Goal: Task Accomplishment & Management: Manage account settings

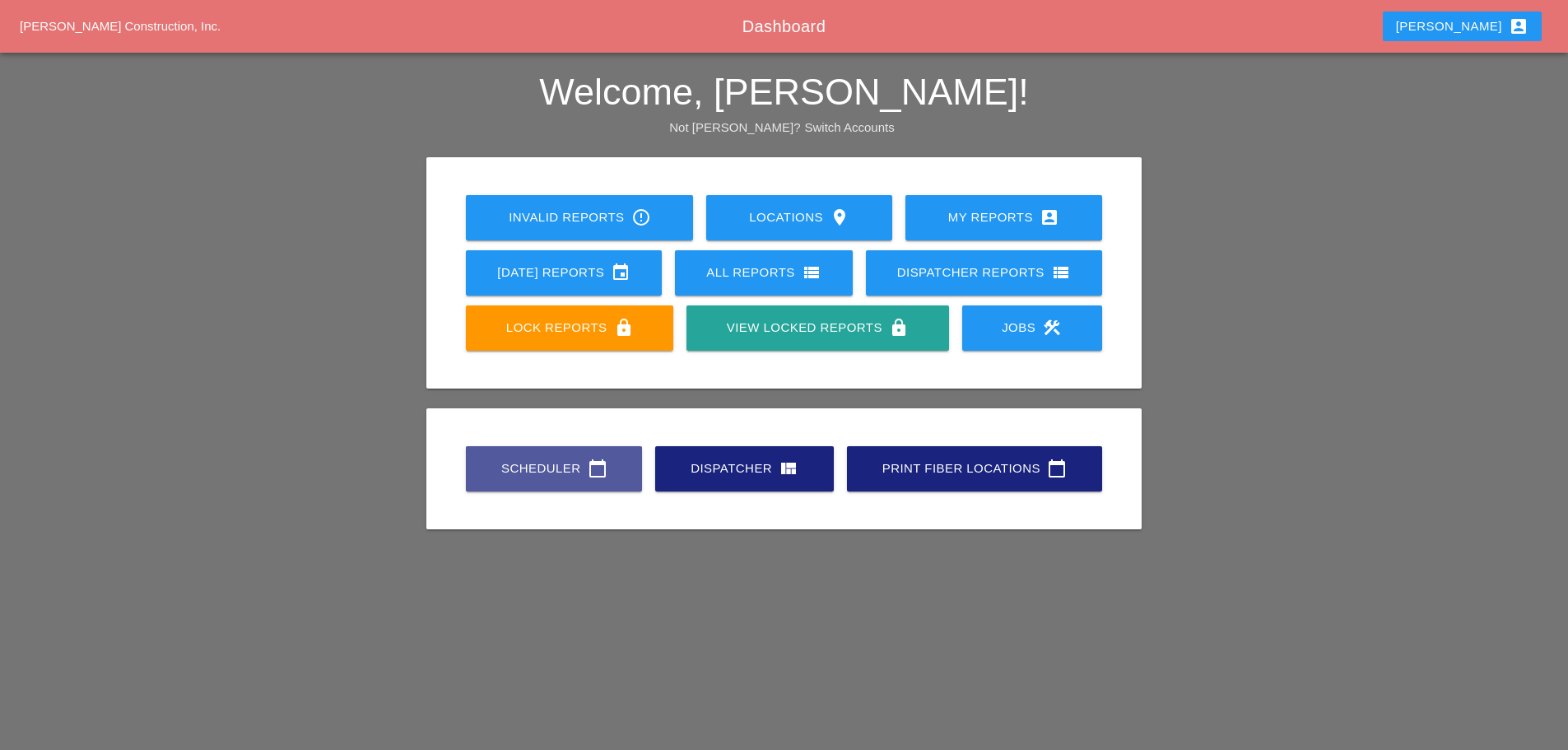
click at [561, 482] on link "Scheduler calendar_today" at bounding box center [554, 468] width 176 height 45
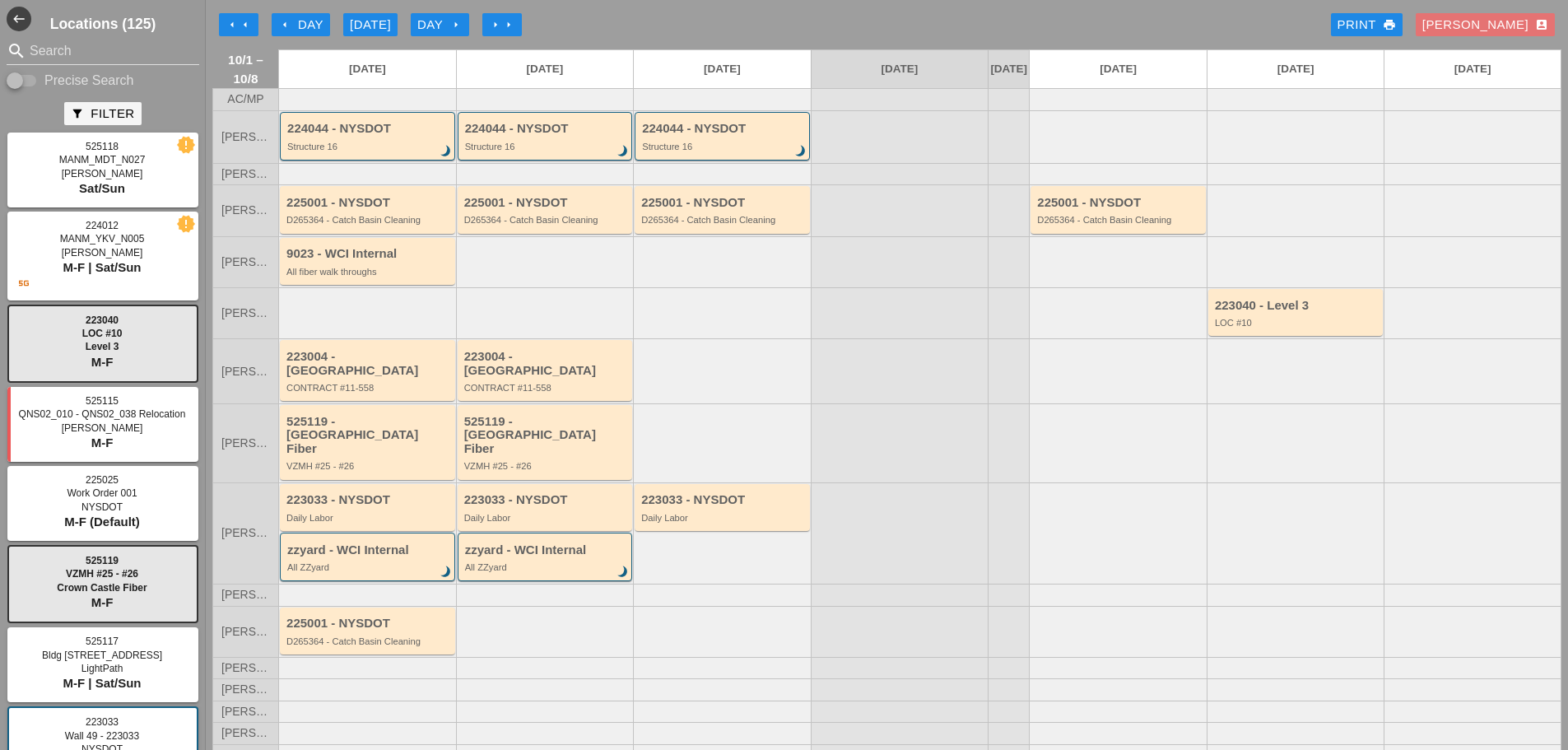
click at [284, 26] on icon "arrow_left" at bounding box center [284, 23] width 13 height 13
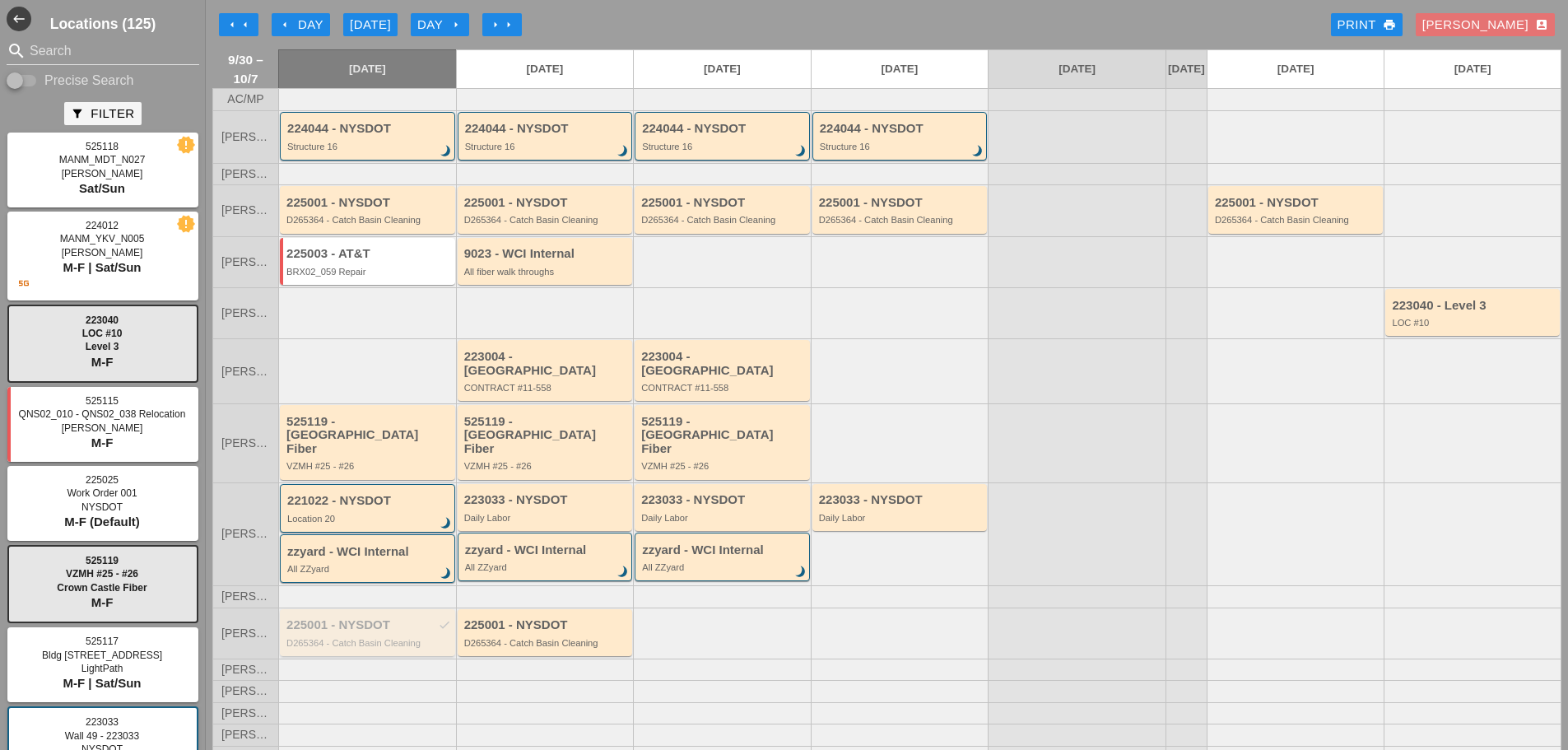
scroll to position [15, 0]
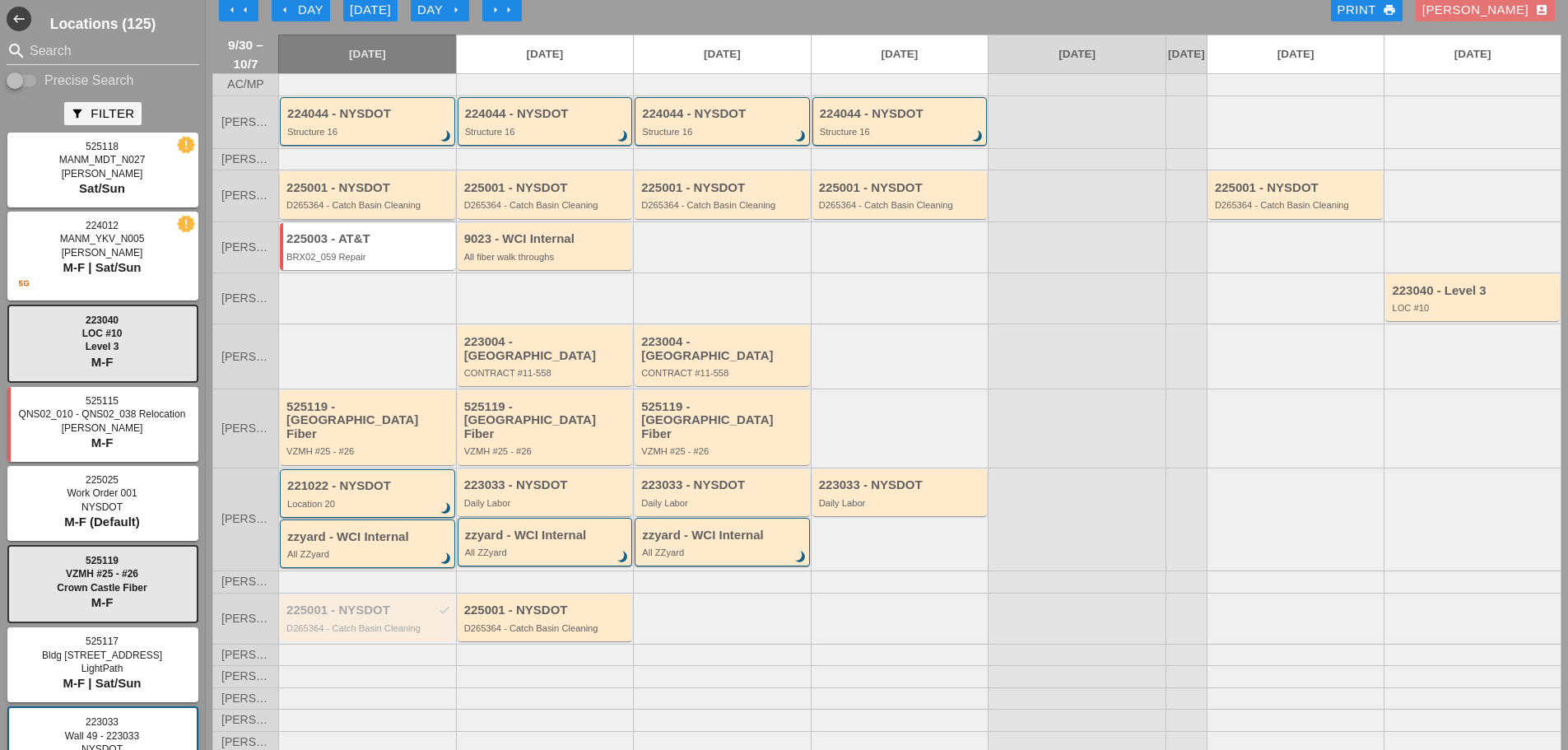
click at [359, 210] on div "D265364 - Catch Basin Cleaning" at bounding box center [368, 205] width 165 height 10
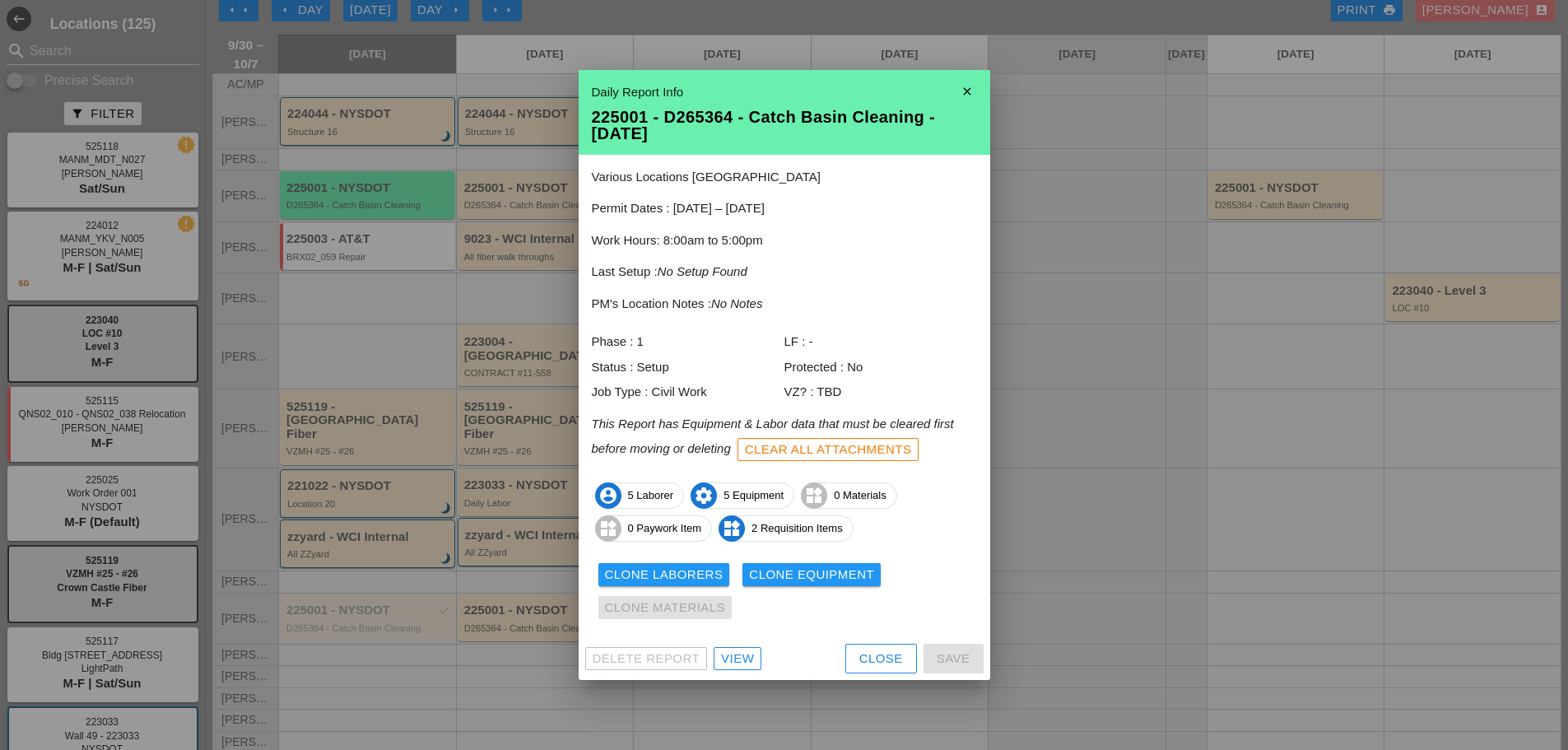
click at [748, 665] on div "View" at bounding box center [737, 658] width 33 height 19
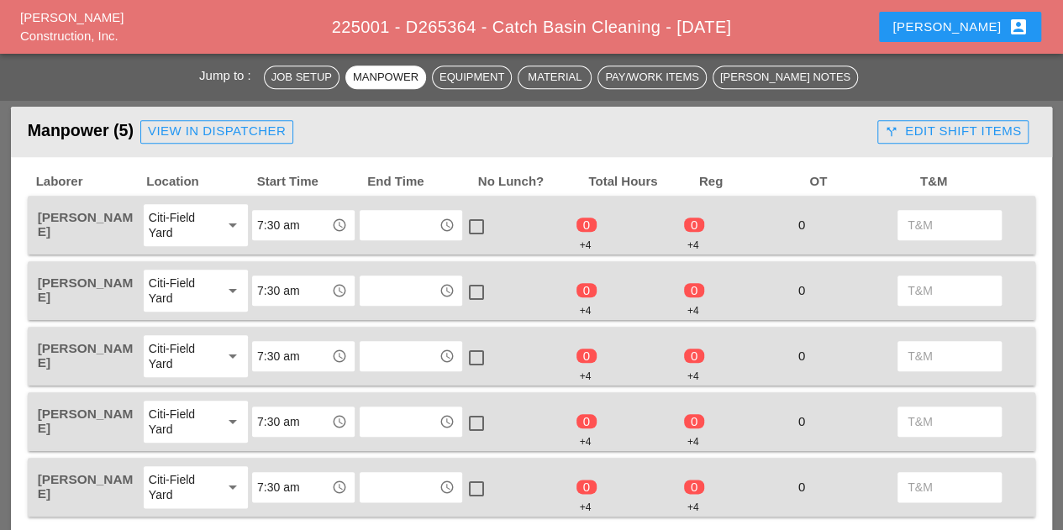
scroll to position [756, 0]
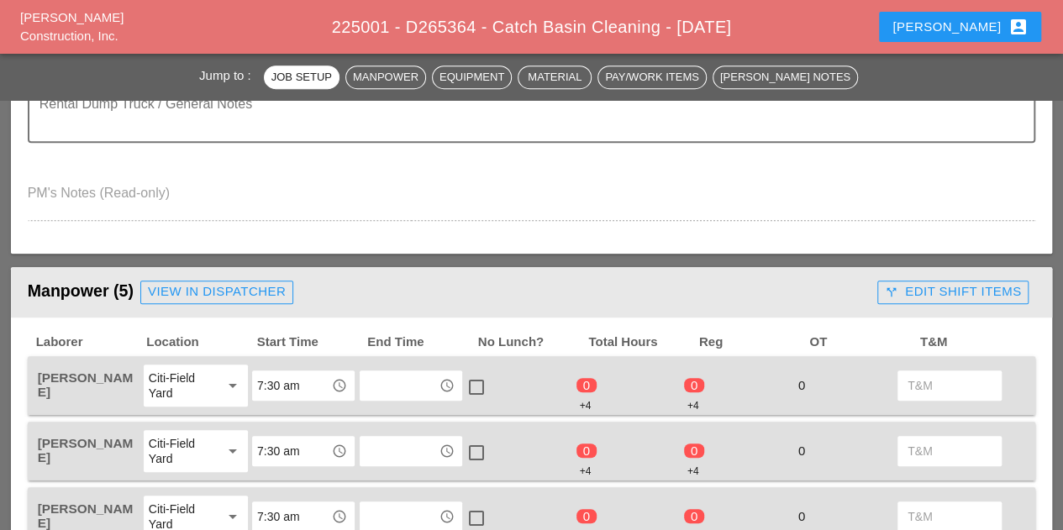
scroll to position [672, 0]
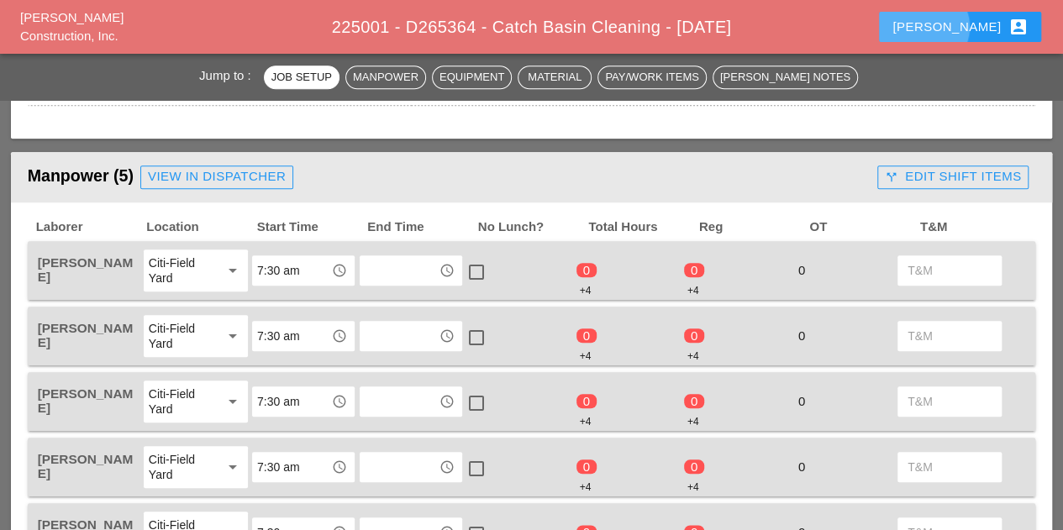
click at [993, 29] on div "Cindy account_box" at bounding box center [959, 27] width 135 height 20
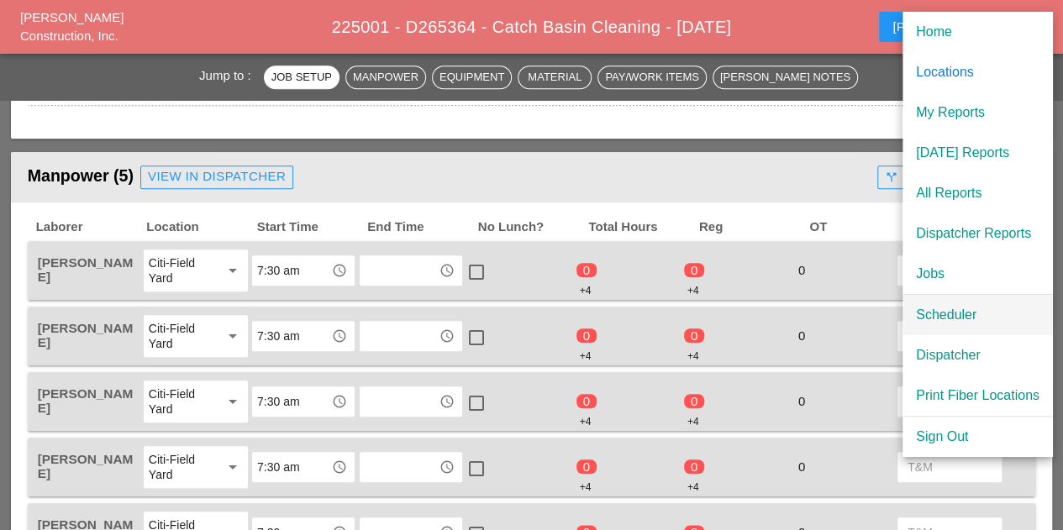
click at [958, 305] on div "Scheduler" at bounding box center [978, 315] width 124 height 20
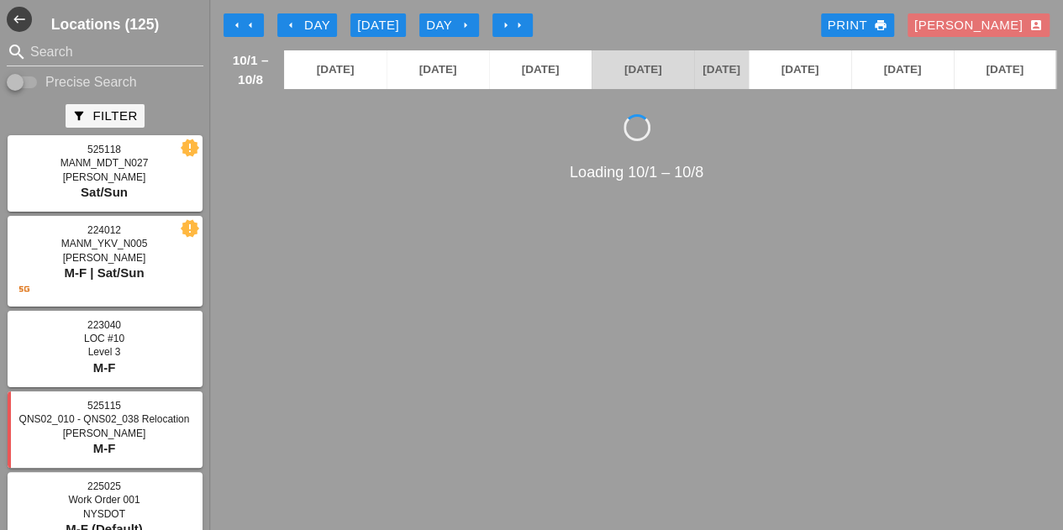
click at [313, 20] on div "arrow_left Day" at bounding box center [307, 25] width 46 height 19
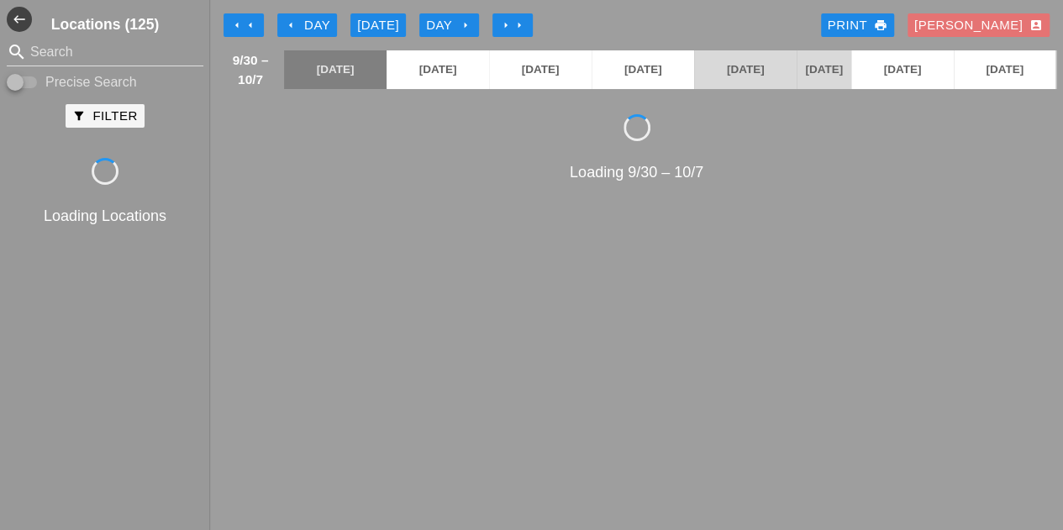
click at [297, 12] on div "arrow_left arrow_left arrow_left Day Today Day arrow_right arrow_right arrow_ri…" at bounding box center [637, 25] width 840 height 34
click at [308, 14] on button "arrow_left Day" at bounding box center [307, 25] width 60 height 24
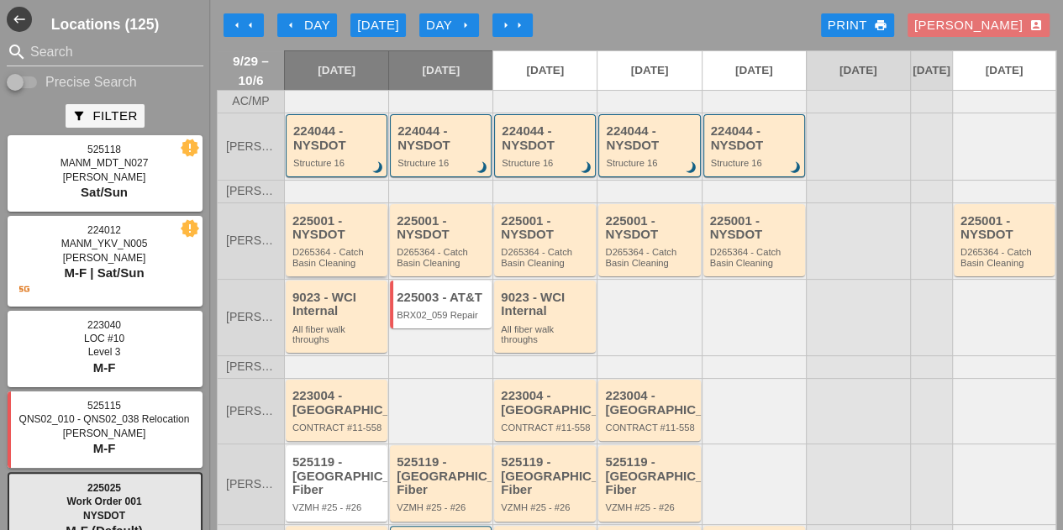
click at [338, 242] on div "225001 - NYSDOT" at bounding box center [337, 228] width 91 height 28
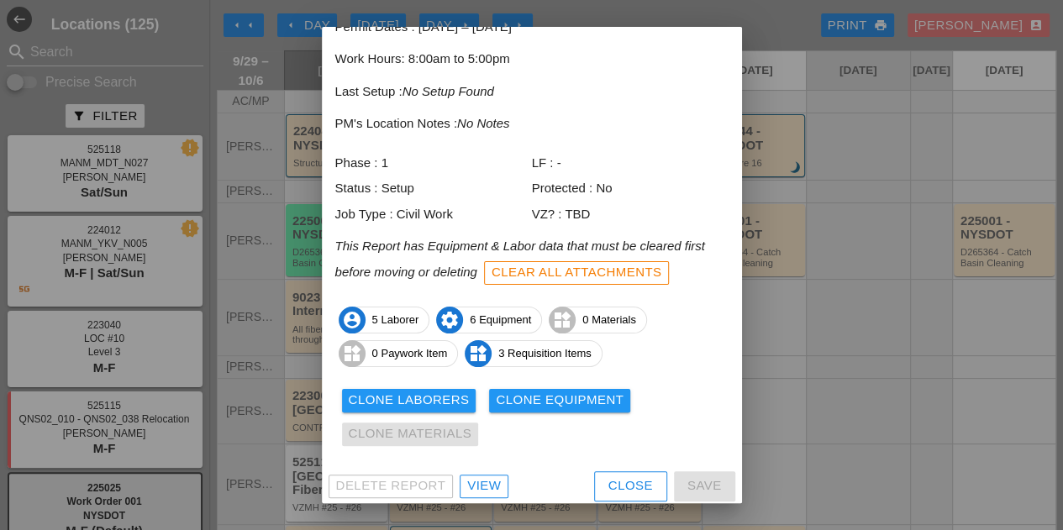
scroll to position [145, 0]
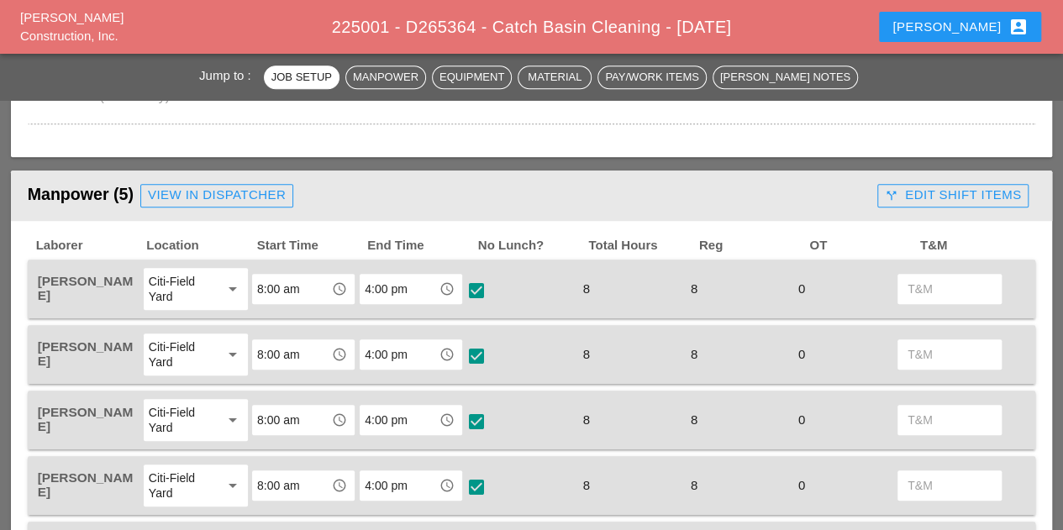
scroll to position [672, 0]
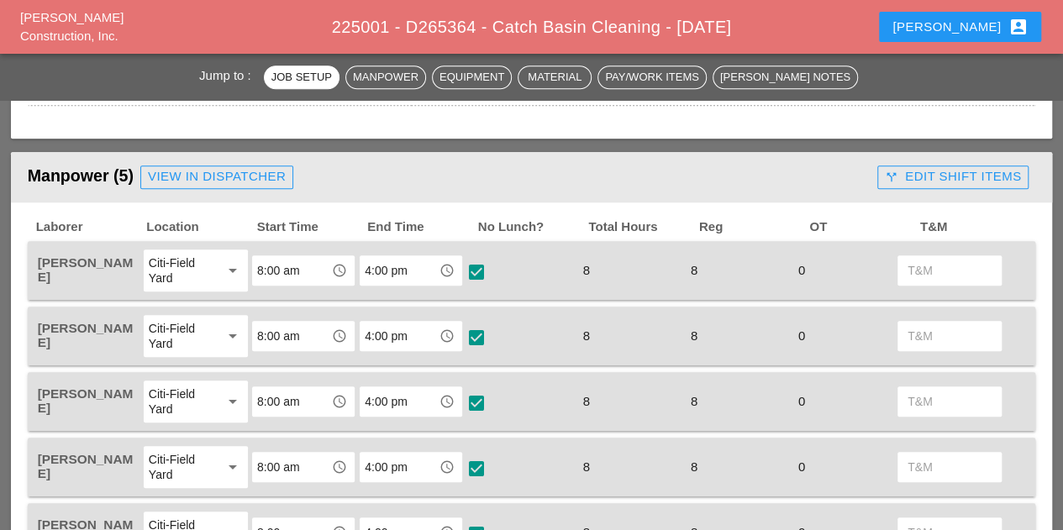
click at [934, 184] on div "call_split Edit Shift Items" at bounding box center [953, 176] width 136 height 19
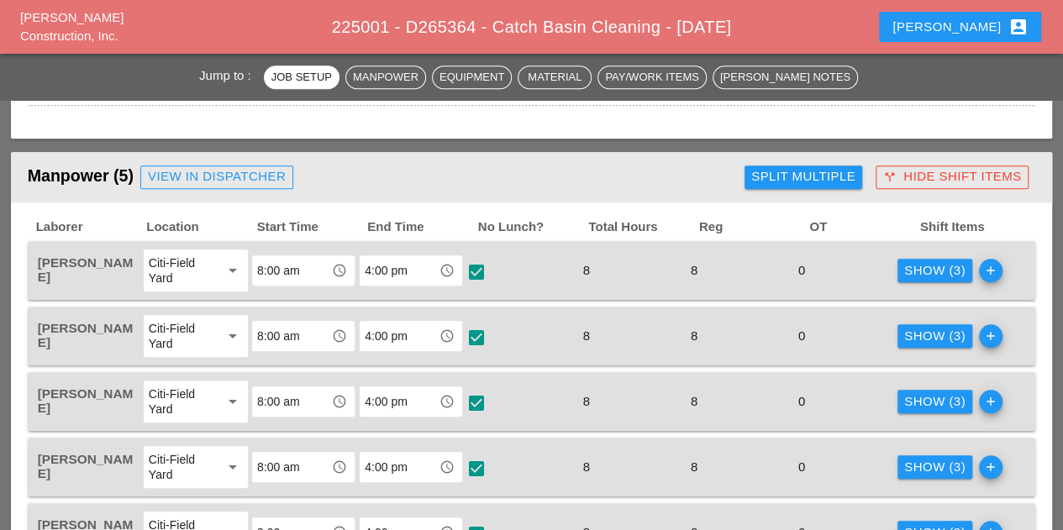
click at [941, 271] on div "Show (3)" at bounding box center [934, 270] width 61 height 19
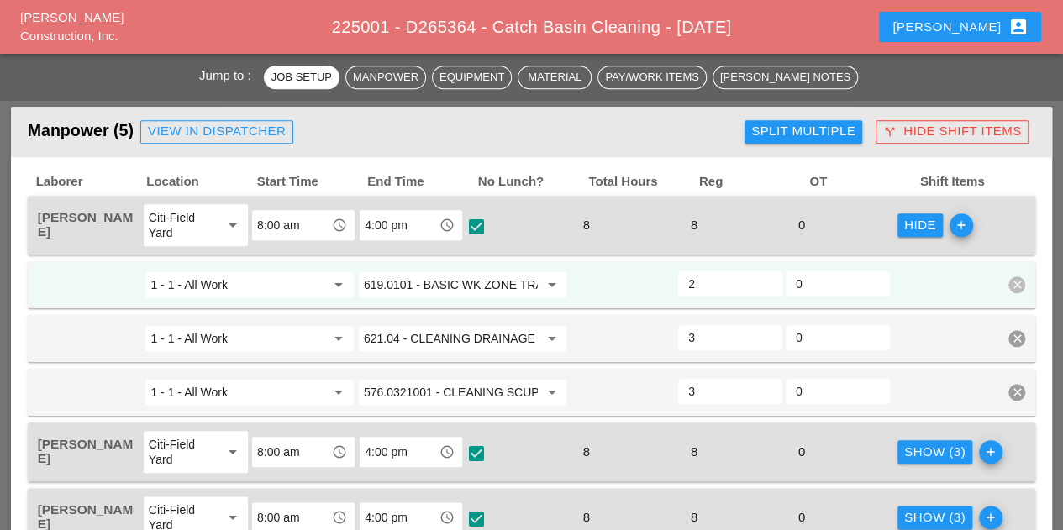
scroll to position [756, 0]
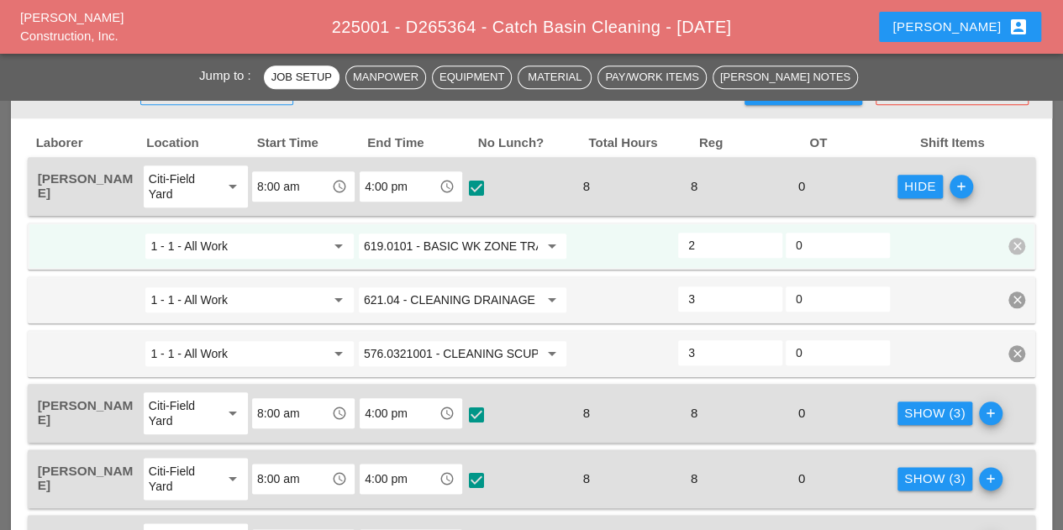
click at [340, 247] on icon "arrow_drop_down" at bounding box center [339, 246] width 20 height 20
click at [382, 105] on div "Manpower (5) View in Dispatcher - All Workers Must Show up 15 Minutes Before St…" at bounding box center [383, 93] width 710 height 34
click at [927, 187] on div "Hide" at bounding box center [920, 186] width 32 height 19
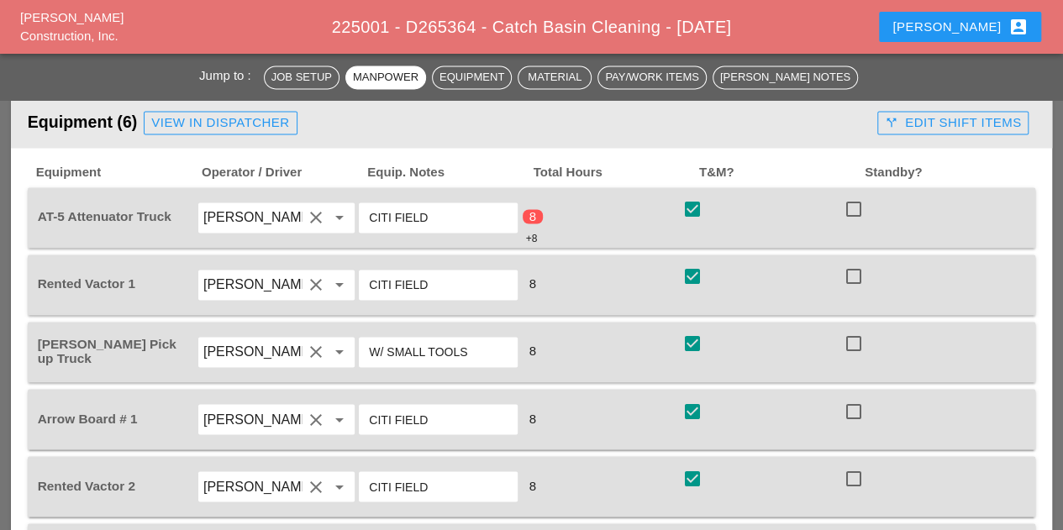
scroll to position [1177, 0]
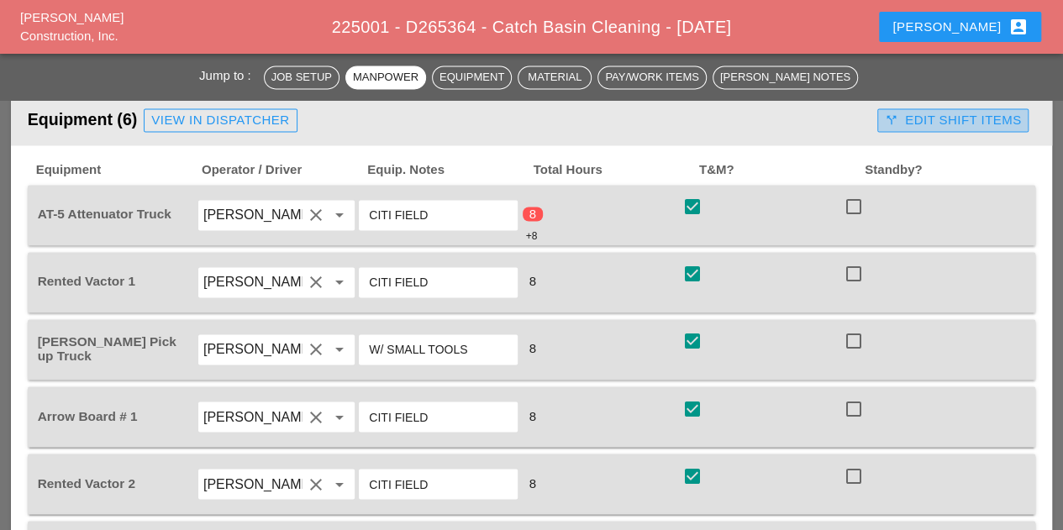
click at [966, 112] on div "call_split Edit Shift Items" at bounding box center [953, 120] width 136 height 19
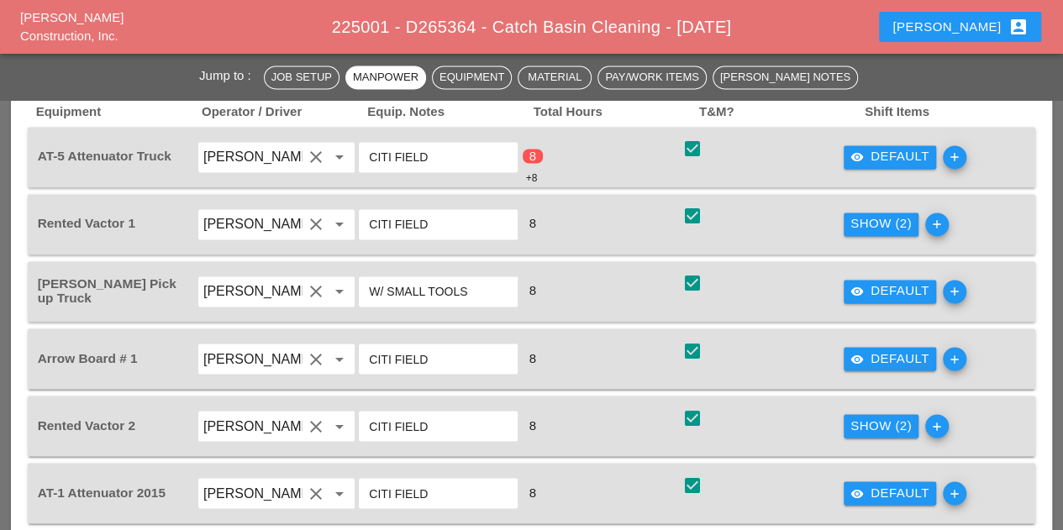
scroll to position [1261, 0]
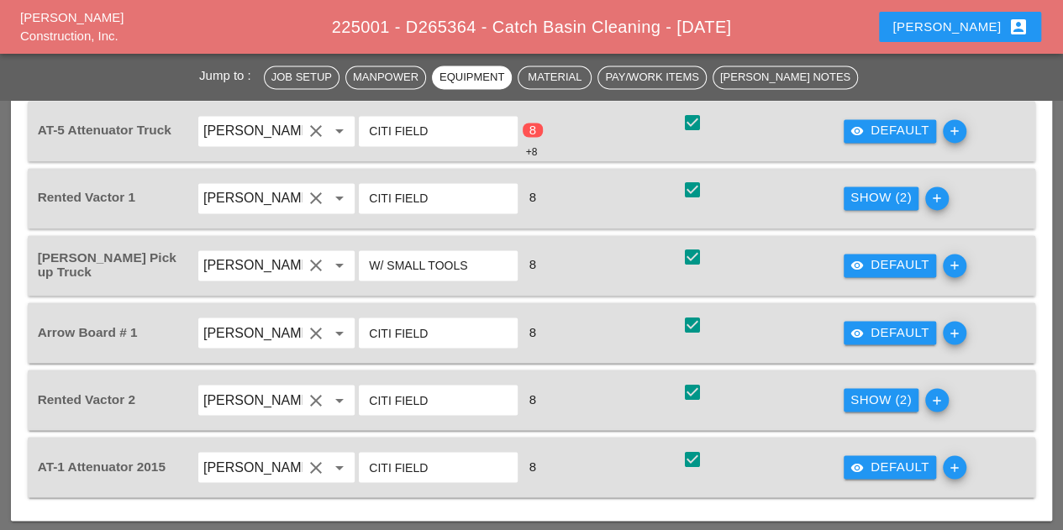
click at [881, 196] on div "Show (2)" at bounding box center [880, 197] width 61 height 19
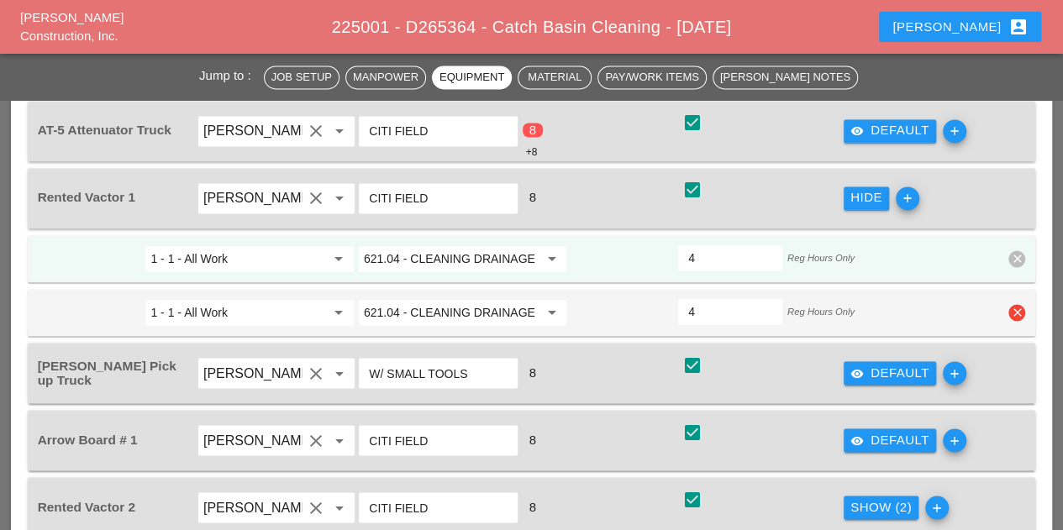
click at [558, 313] on icon "arrow_drop_down" at bounding box center [551, 313] width 20 height 20
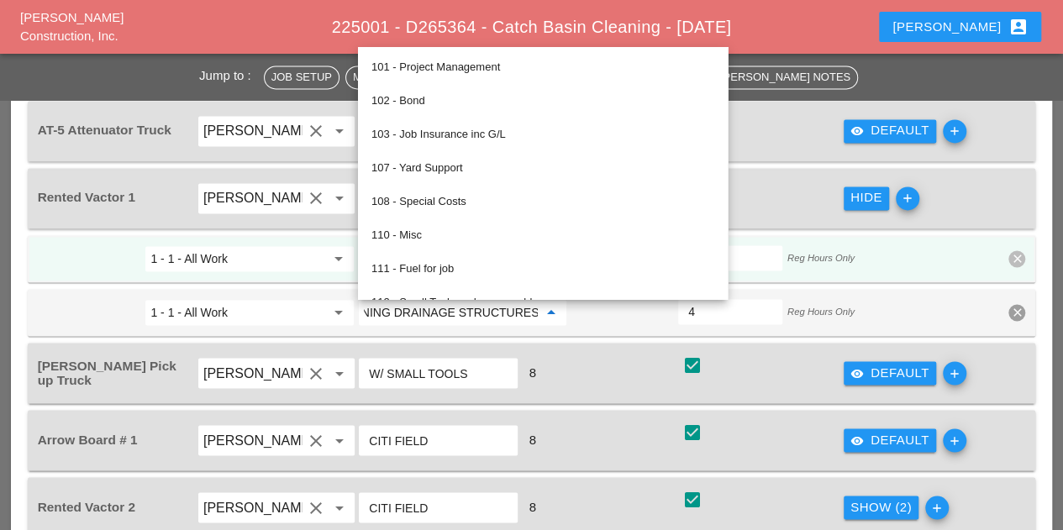
scroll to position [0, 0]
click at [610, 350] on div "8" at bounding box center [599, 373] width 161 height 47
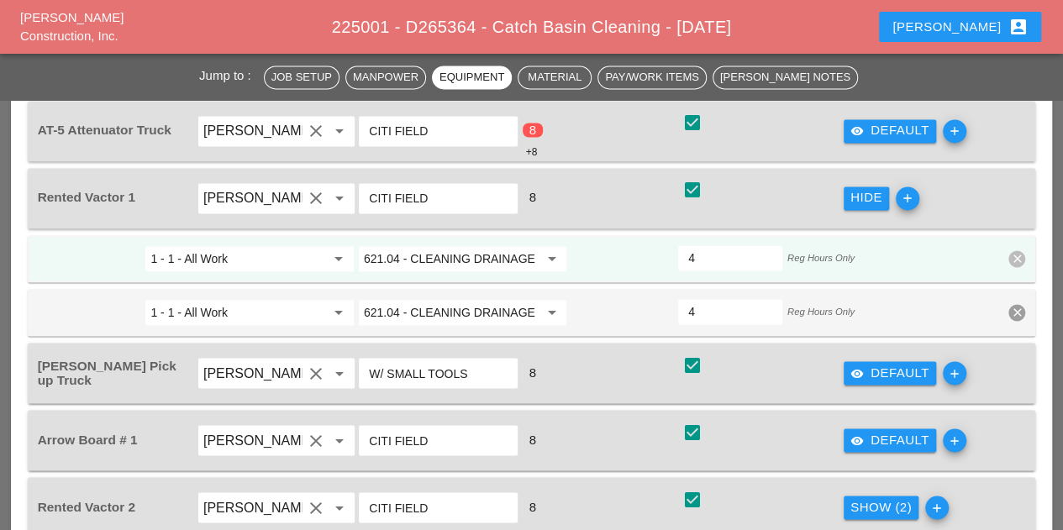
drag, startPoint x: 718, startPoint y: 266, endPoint x: 748, endPoint y: 265, distance: 30.3
click at [719, 266] on input "4" at bounding box center [730, 258] width 84 height 27
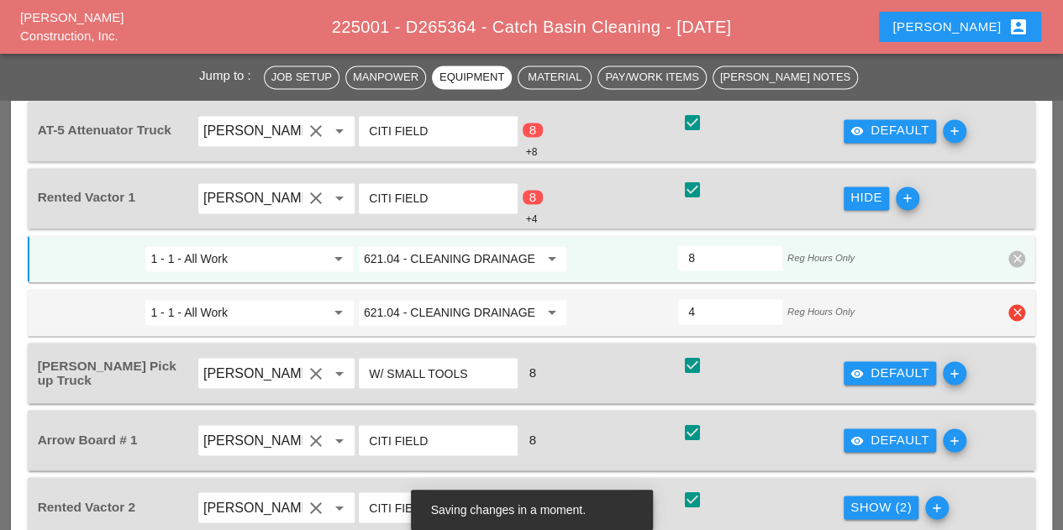
type input "8"
click at [753, 308] on input "4" at bounding box center [730, 311] width 84 height 27
click at [1022, 319] on icon "clear" at bounding box center [1016, 312] width 17 height 17
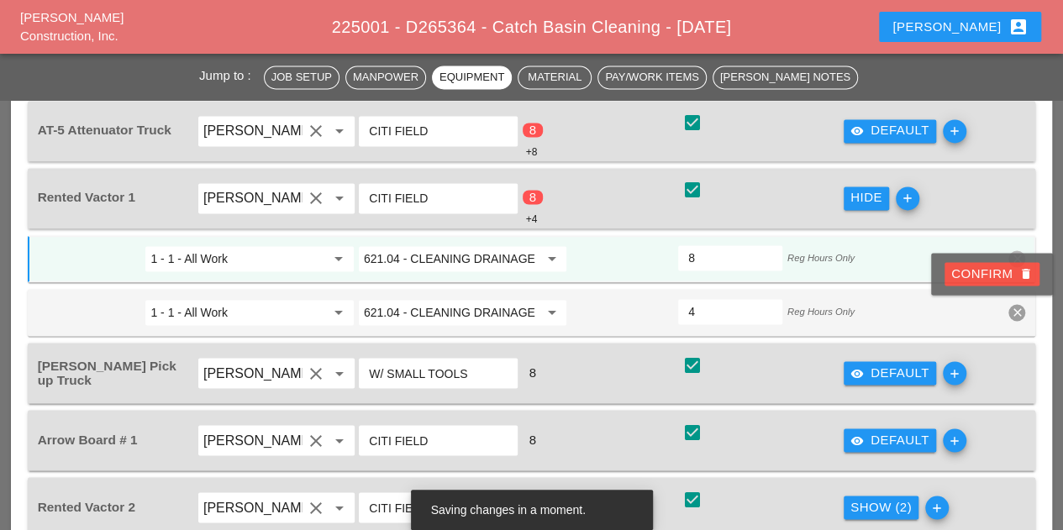
click at [980, 273] on div "Confirm delete" at bounding box center [992, 274] width 82 height 19
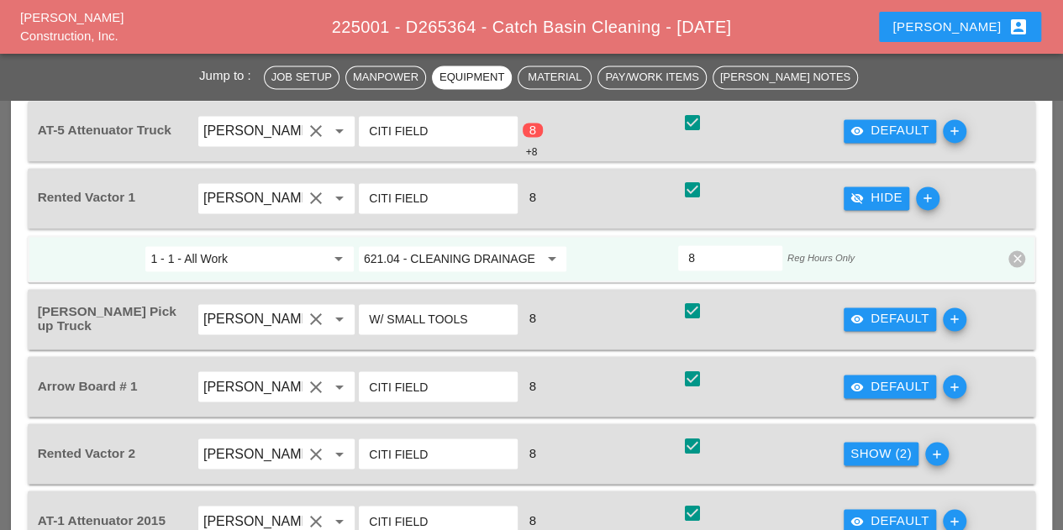
click at [854, 195] on icon "visibility_off" at bounding box center [856, 198] width 13 height 13
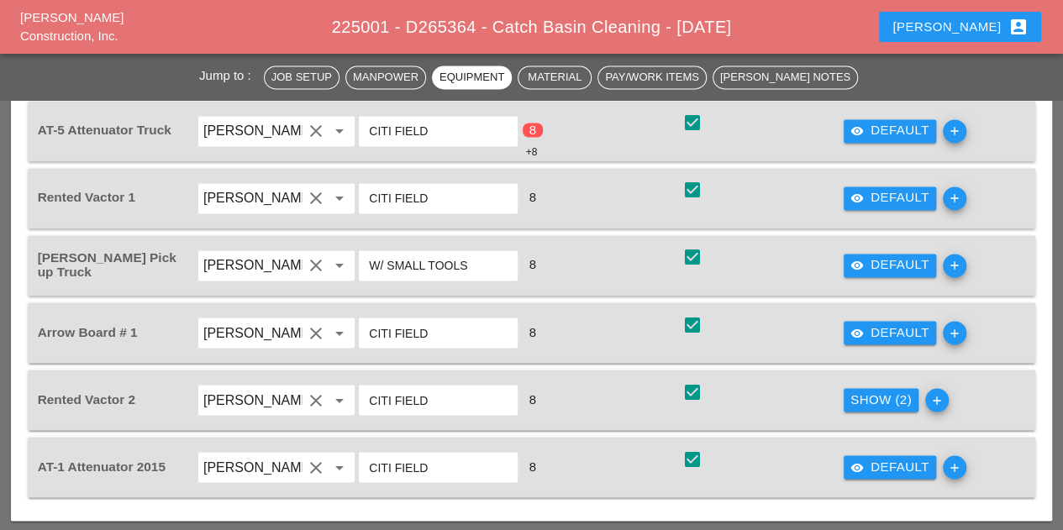
scroll to position [1345, 0]
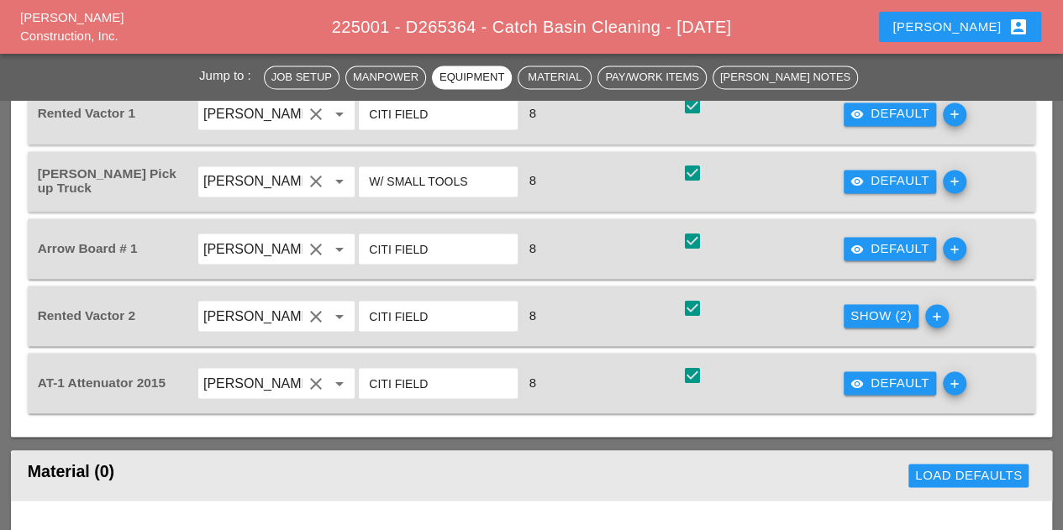
click at [880, 308] on div "Show (2)" at bounding box center [880, 315] width 61 height 19
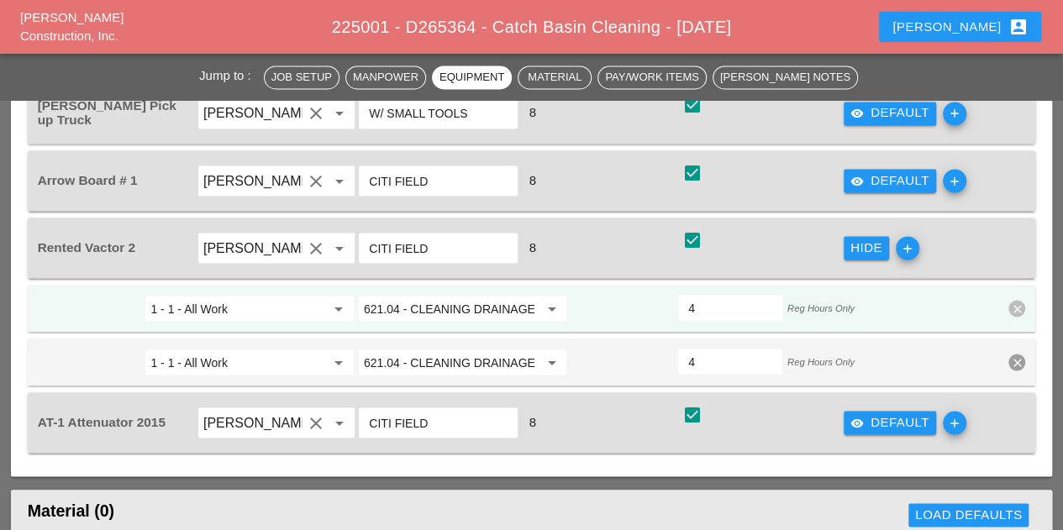
scroll to position [1429, 0]
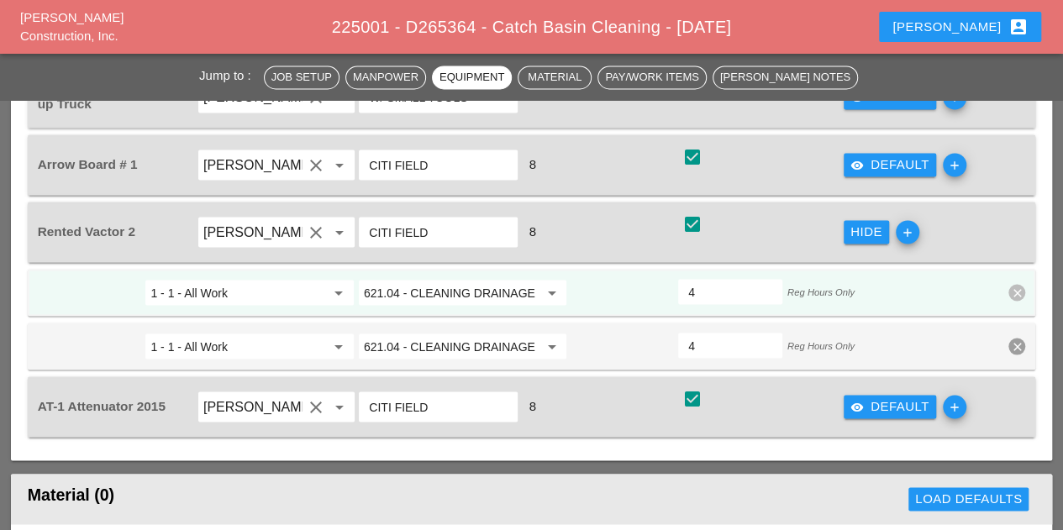
click at [748, 295] on input "4" at bounding box center [730, 291] width 84 height 27
click at [533, 344] on input "621.04 - CLEANING DRAINAGE STRUCTURES" at bounding box center [451, 346] width 175 height 27
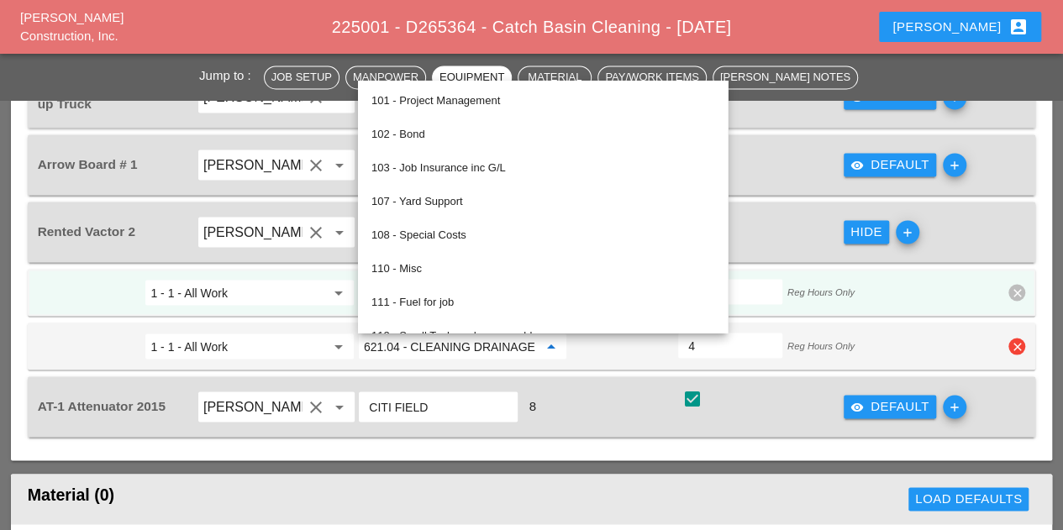
click at [612, 345] on div at bounding box center [623, 346] width 108 height 30
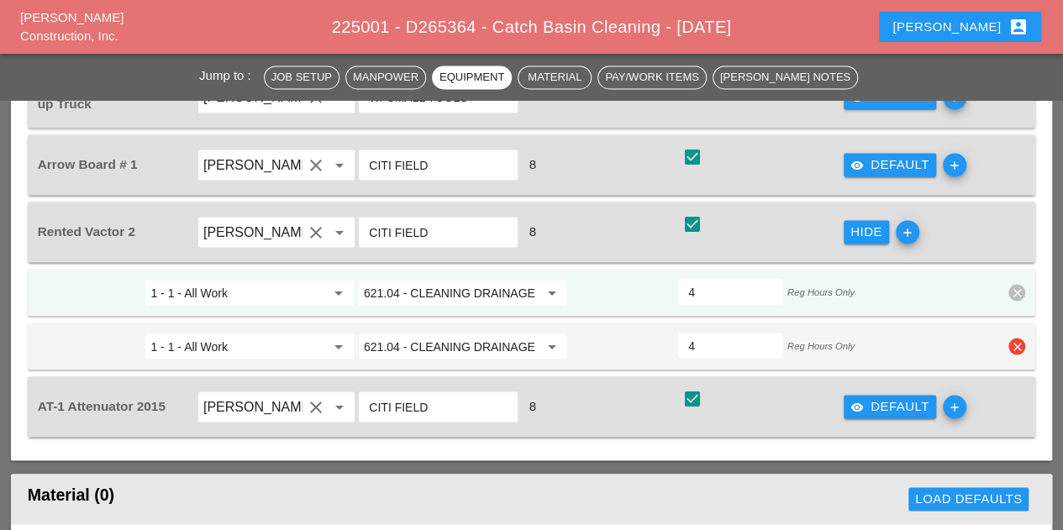
scroll to position [1345, 0]
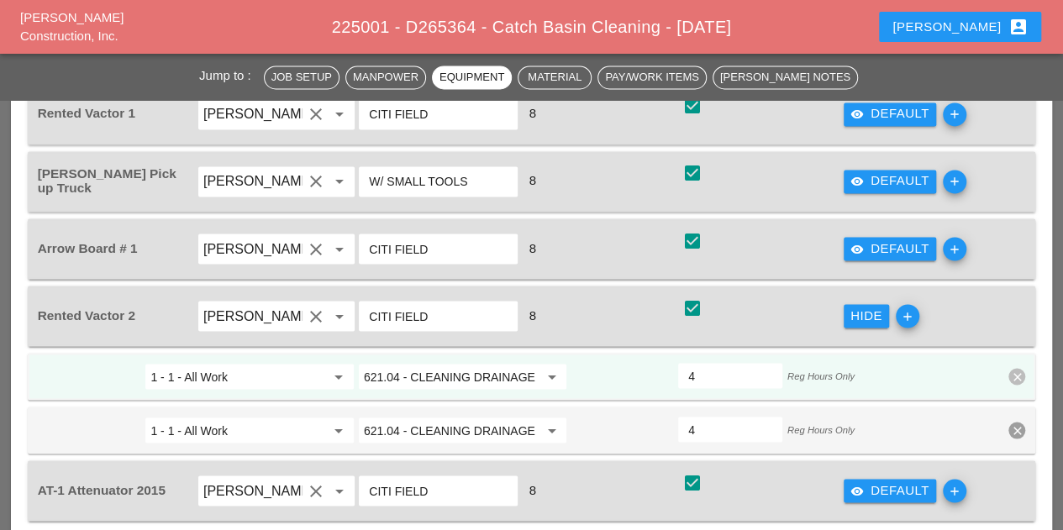
click at [1047, 386] on div "Equipment Operator / Driver Equip. Notes Total Hours T&M? Shift Items AT-5 Atte…" at bounding box center [532, 260] width 1042 height 567
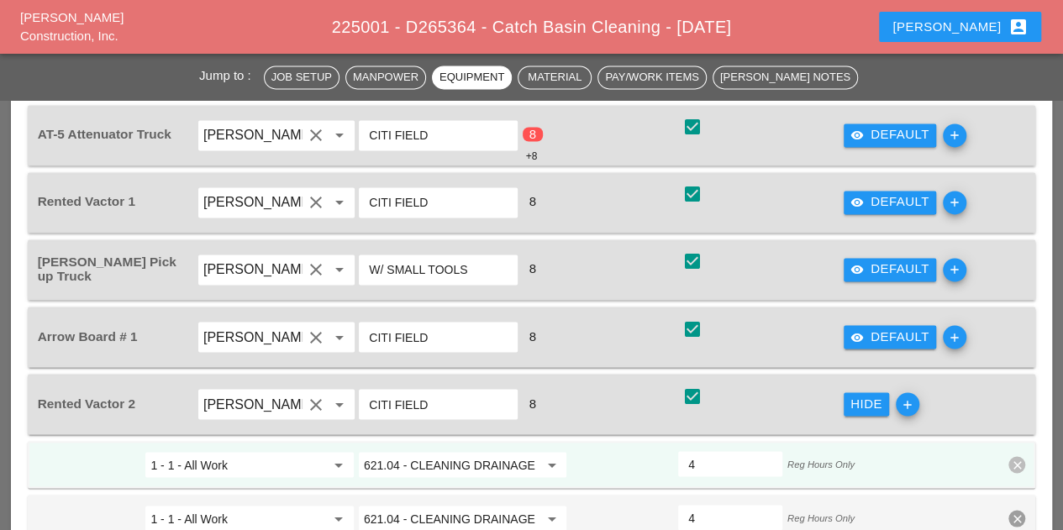
scroll to position [1177, 0]
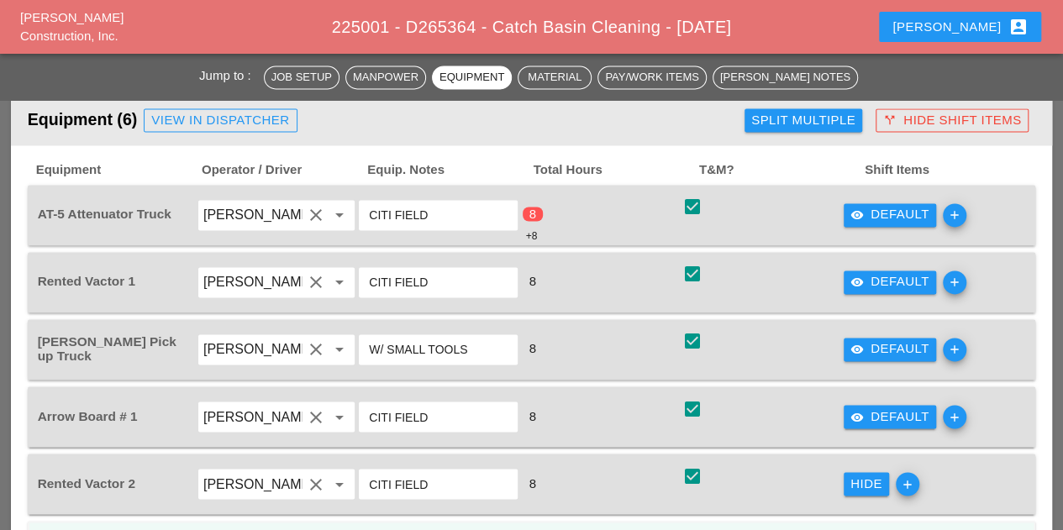
click at [958, 118] on div "call_split Hide Shift Items" at bounding box center [952, 120] width 138 height 19
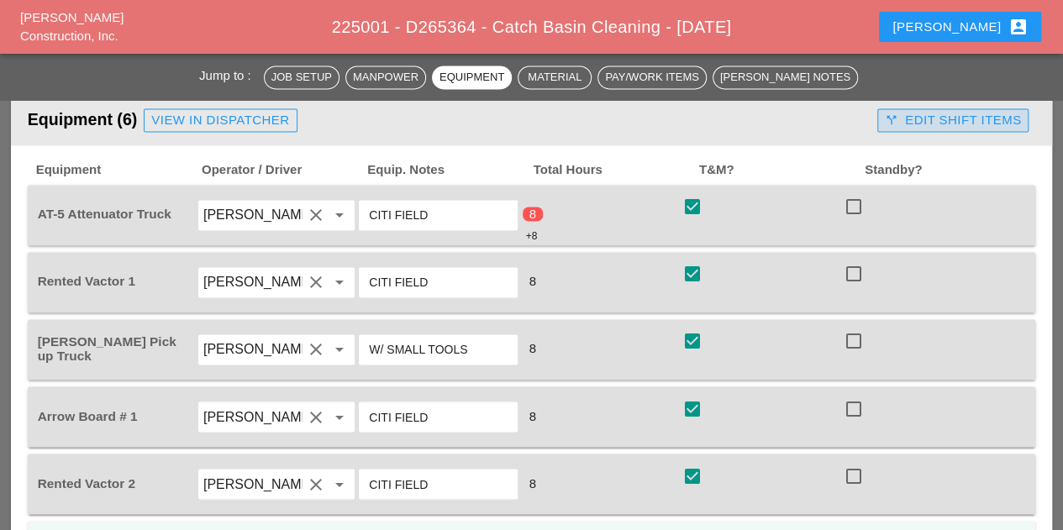
click at [939, 129] on div "call_split Edit Shift Items" at bounding box center [953, 120] width 136 height 19
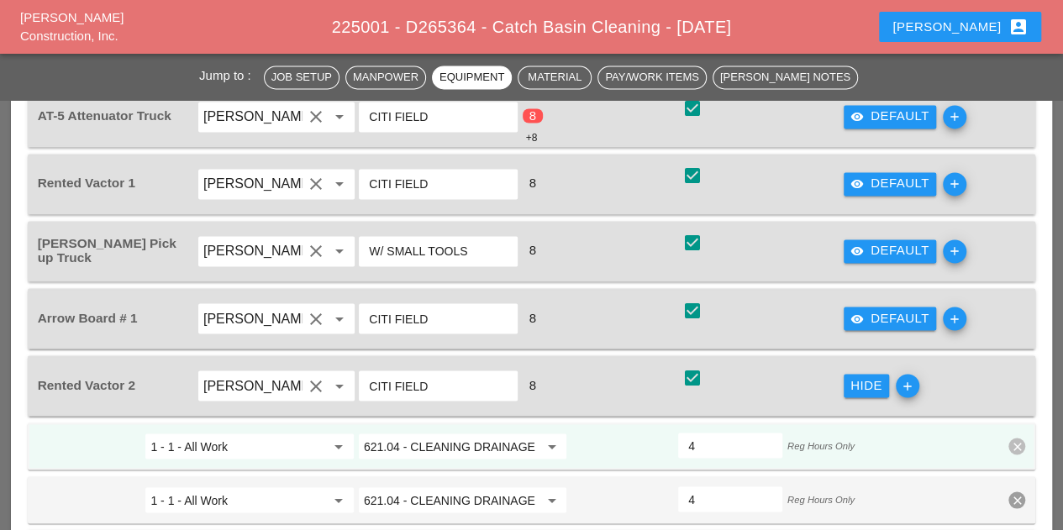
scroll to position [1429, 0]
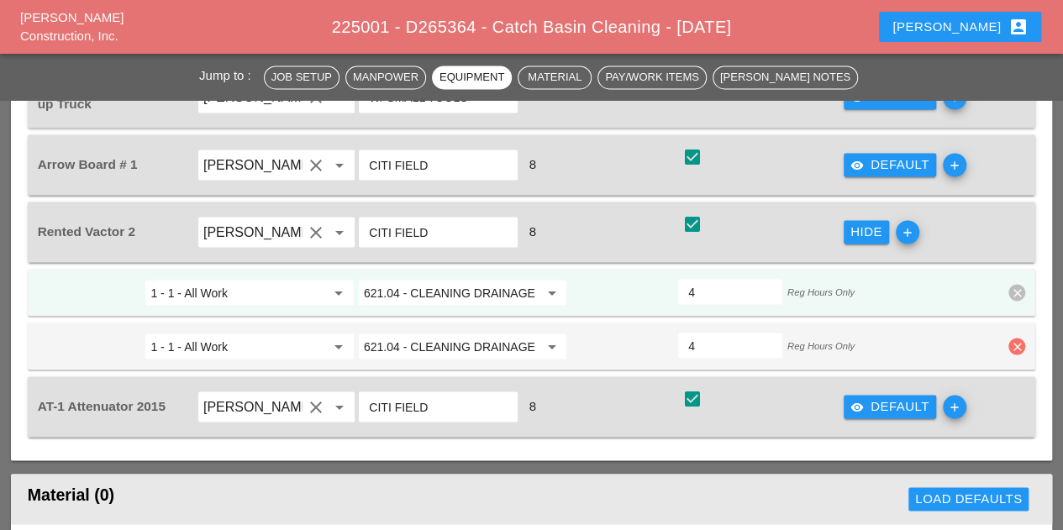
click at [1014, 344] on icon "clear" at bounding box center [1016, 346] width 17 height 17
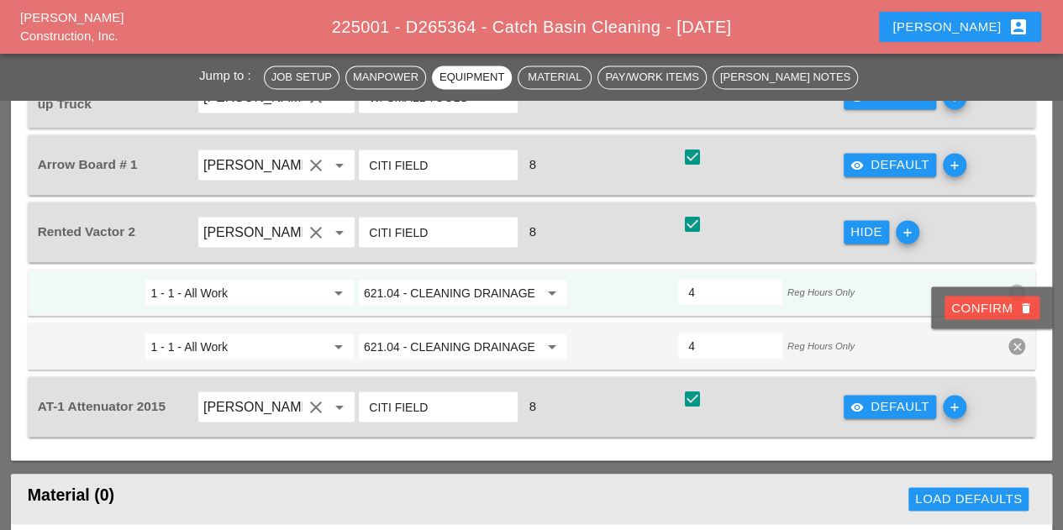
click at [973, 313] on div "Confirm delete" at bounding box center [992, 307] width 82 height 19
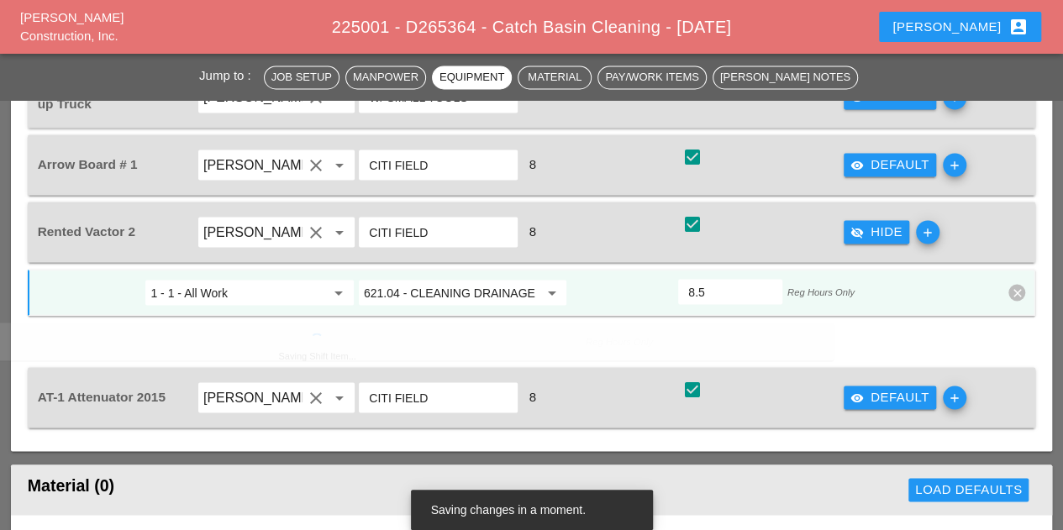
click at [766, 289] on input "8.5" at bounding box center [730, 291] width 84 height 27
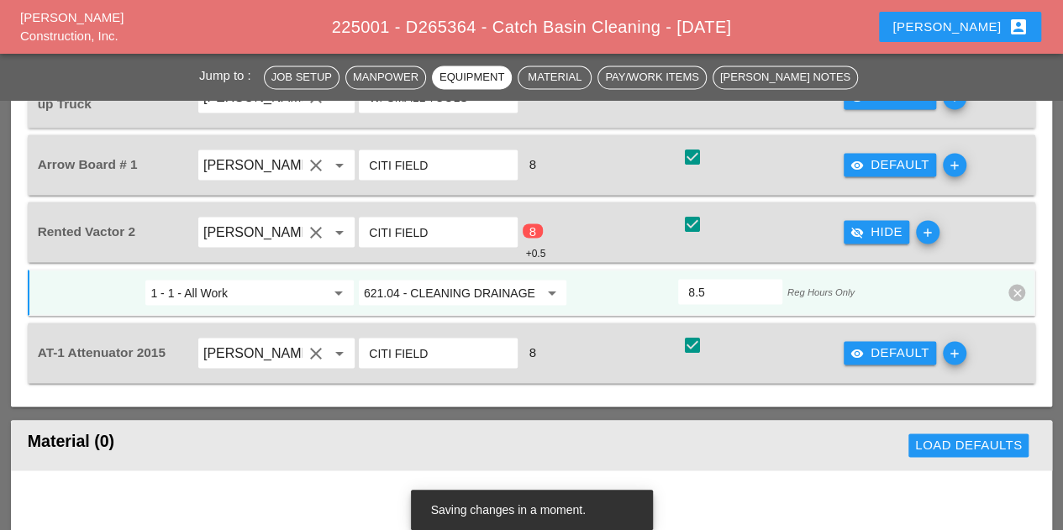
click at [766, 289] on input "9" at bounding box center [730, 291] width 84 height 27
click at [767, 294] on input "8.5" at bounding box center [730, 291] width 84 height 27
type input "8"
click at [763, 298] on input "8" at bounding box center [730, 291] width 84 height 27
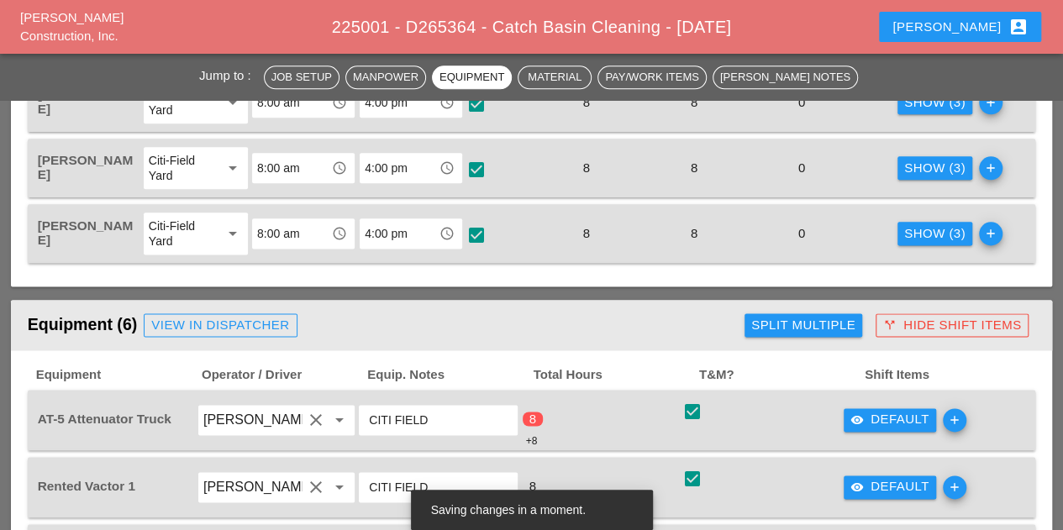
scroll to position [924, 0]
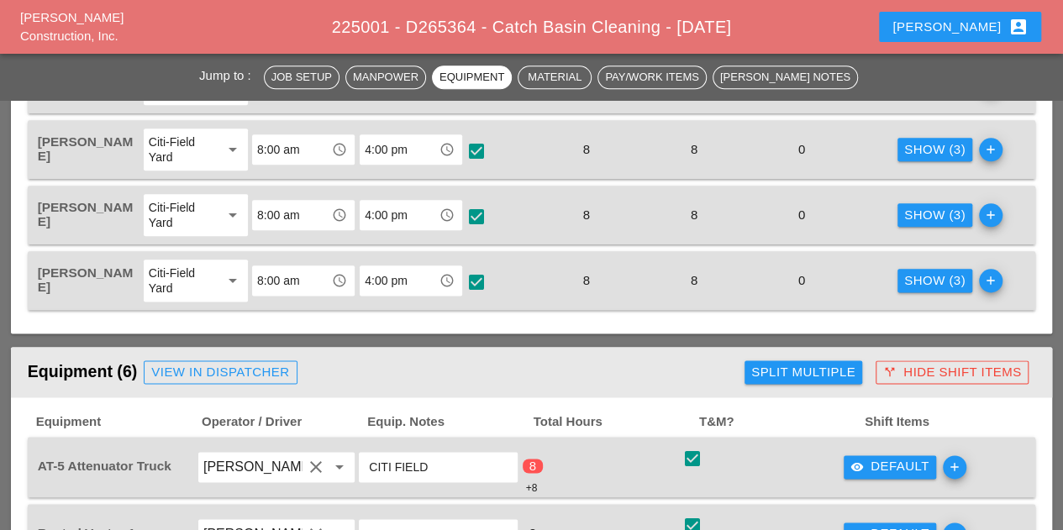
drag, startPoint x: 643, startPoint y: 377, endPoint x: 477, endPoint y: 371, distance: 165.7
click at [642, 377] on div "Equipment (6) View in Dispatcher" at bounding box center [383, 372] width 710 height 34
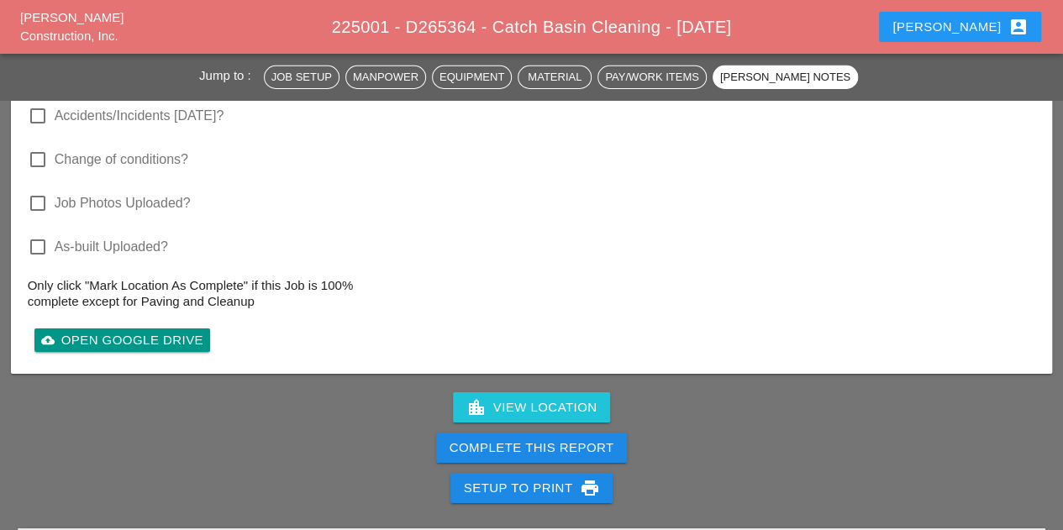
scroll to position [2773, 0]
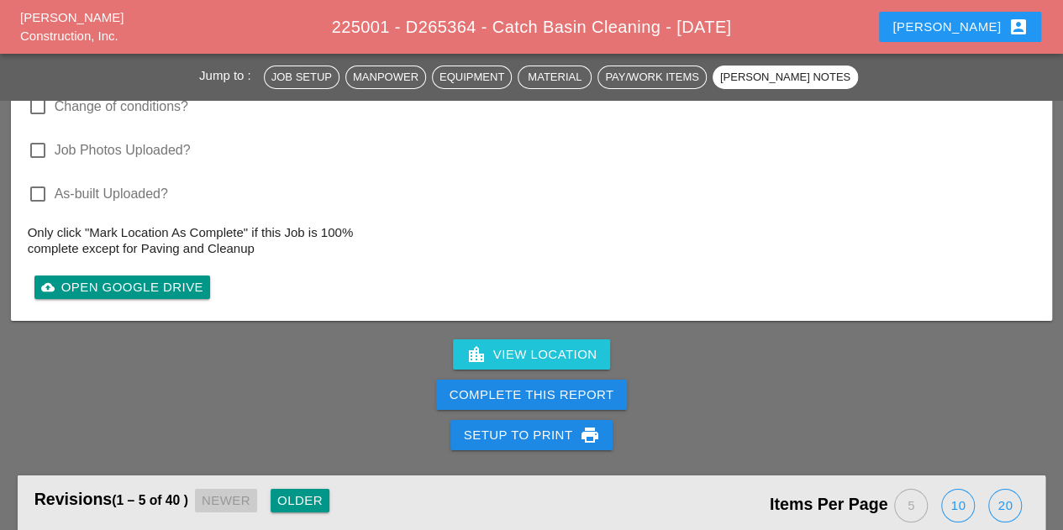
click at [380, 385] on div "Complete This Report" at bounding box center [531, 395] width 1063 height 40
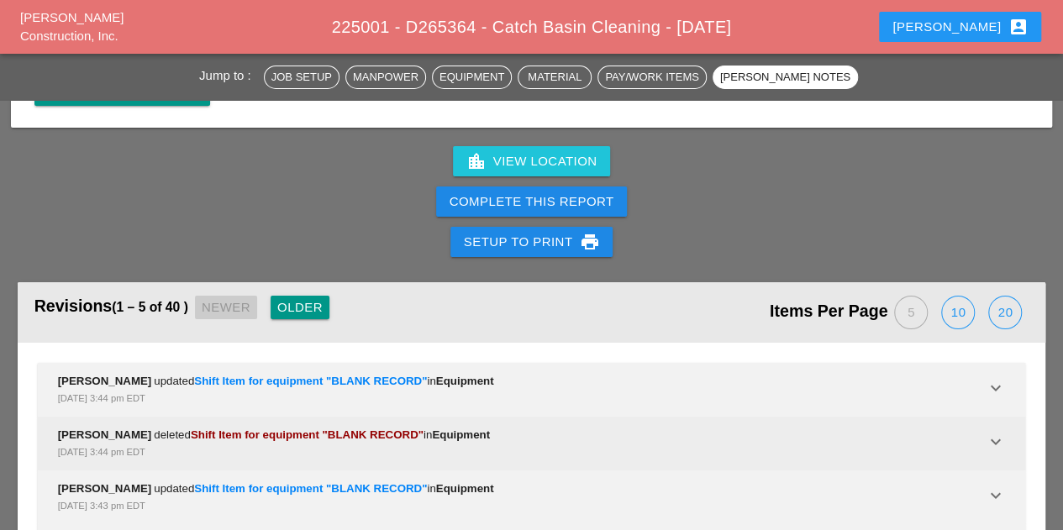
scroll to position [2941, 0]
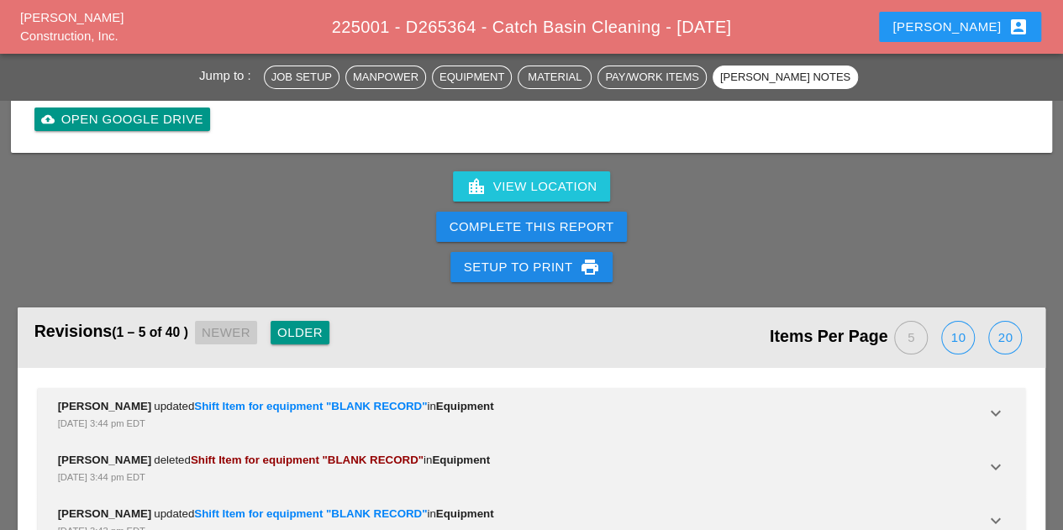
click at [369, 263] on div "Setup to Print print" at bounding box center [531, 267] width 1063 height 40
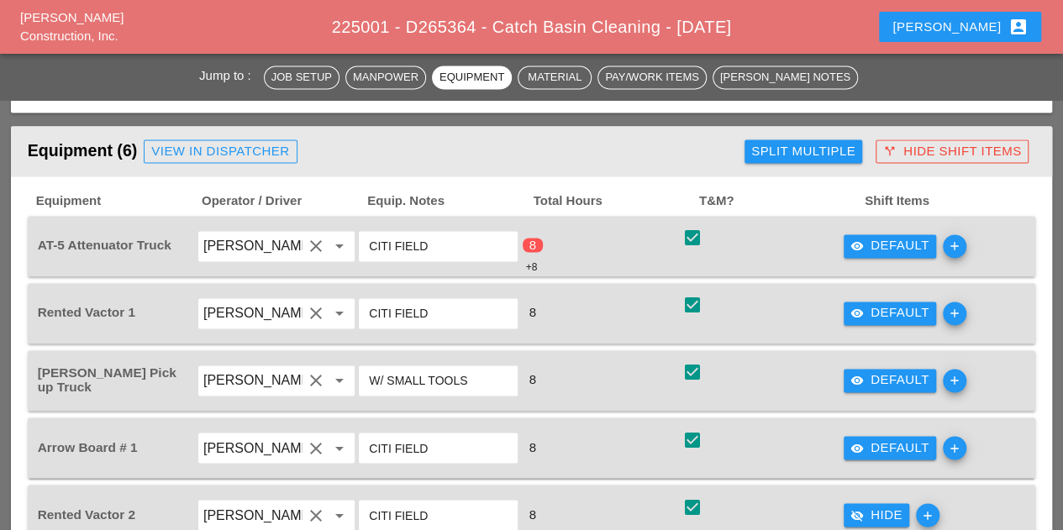
scroll to position [1008, 0]
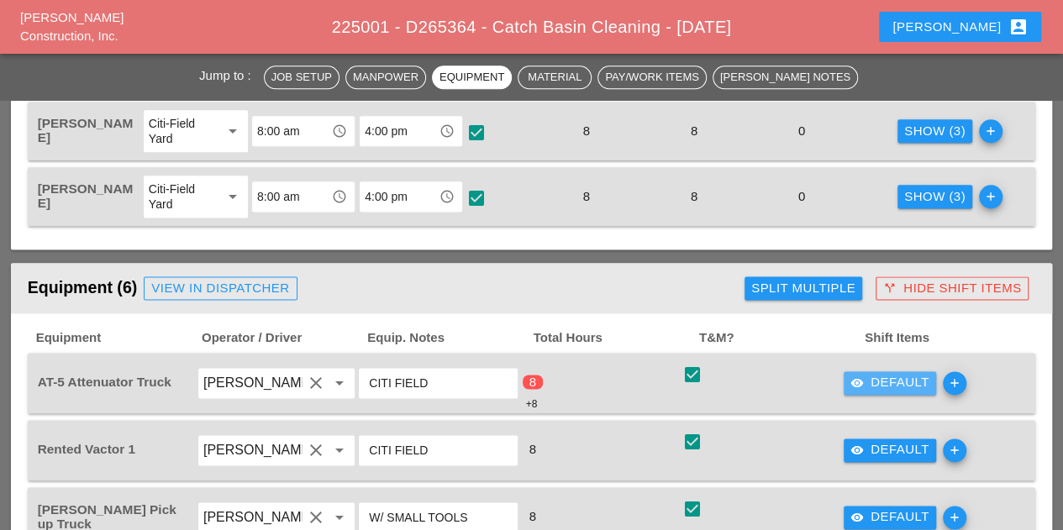
click at [867, 380] on div "visibility Default" at bounding box center [889, 382] width 79 height 19
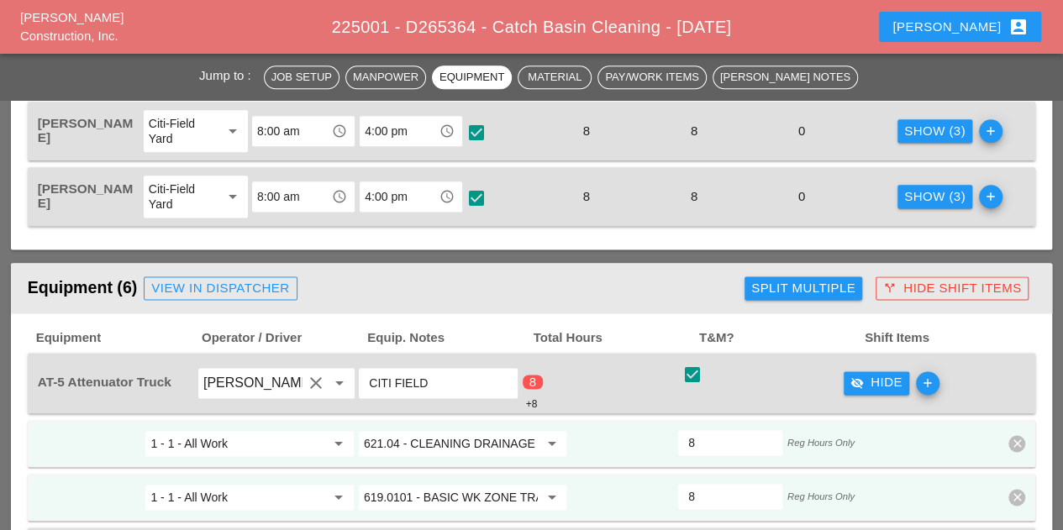
scroll to position [1177, 0]
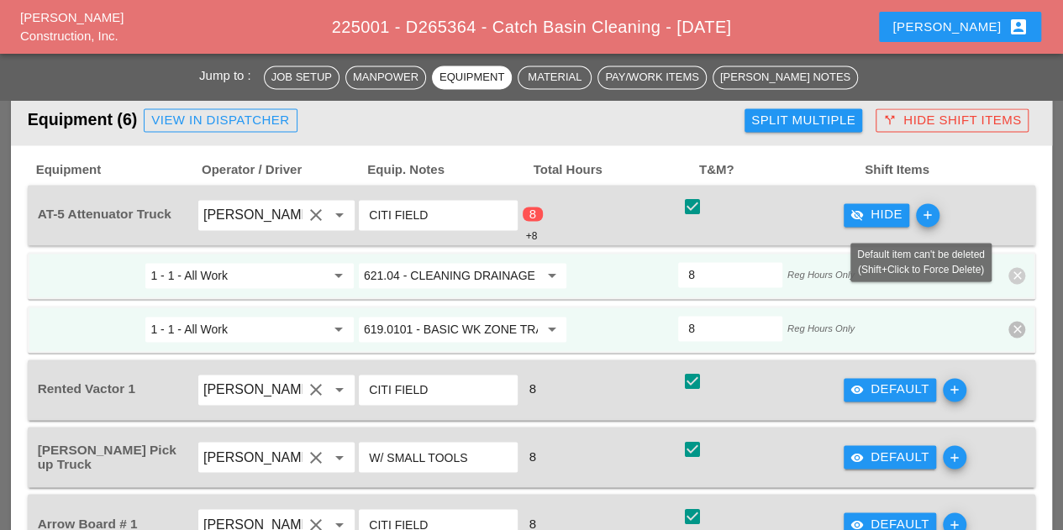
click at [1013, 271] on icon "clear" at bounding box center [1016, 275] width 17 height 17
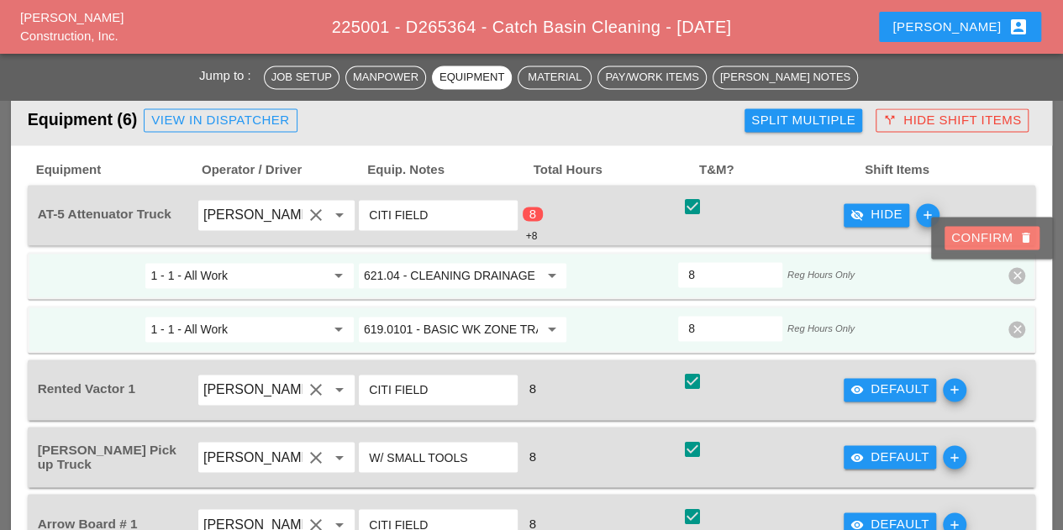
click at [968, 236] on div "Confirm delete" at bounding box center [992, 238] width 82 height 19
click at [645, 167] on span "Total Hours" at bounding box center [615, 170] width 166 height 19
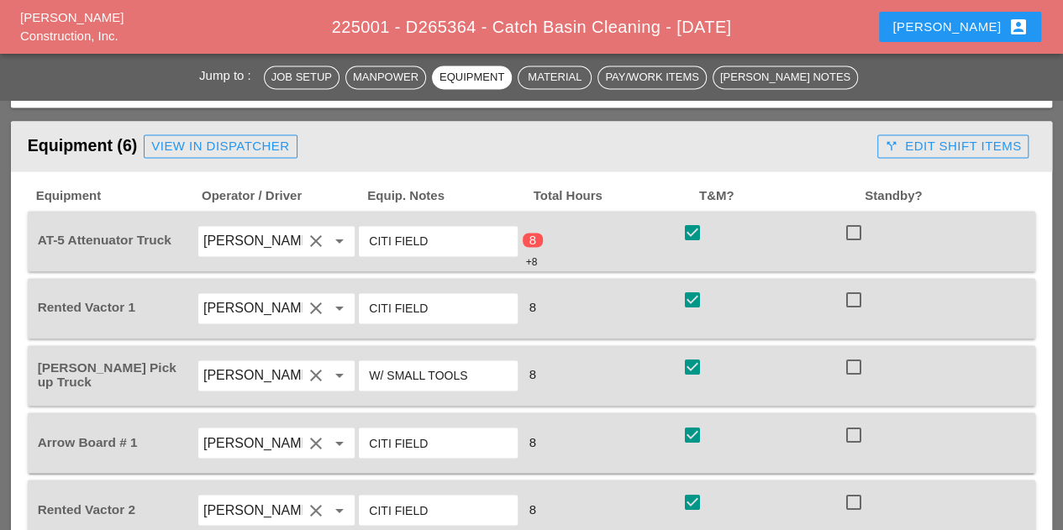
scroll to position [1177, 0]
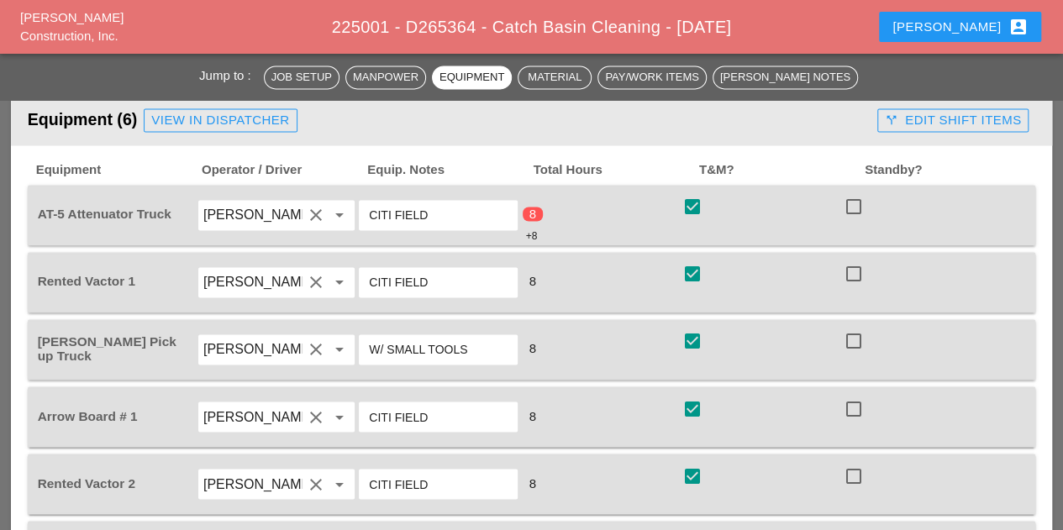
click at [924, 122] on div "call_split Edit Shift Items" at bounding box center [953, 120] width 136 height 19
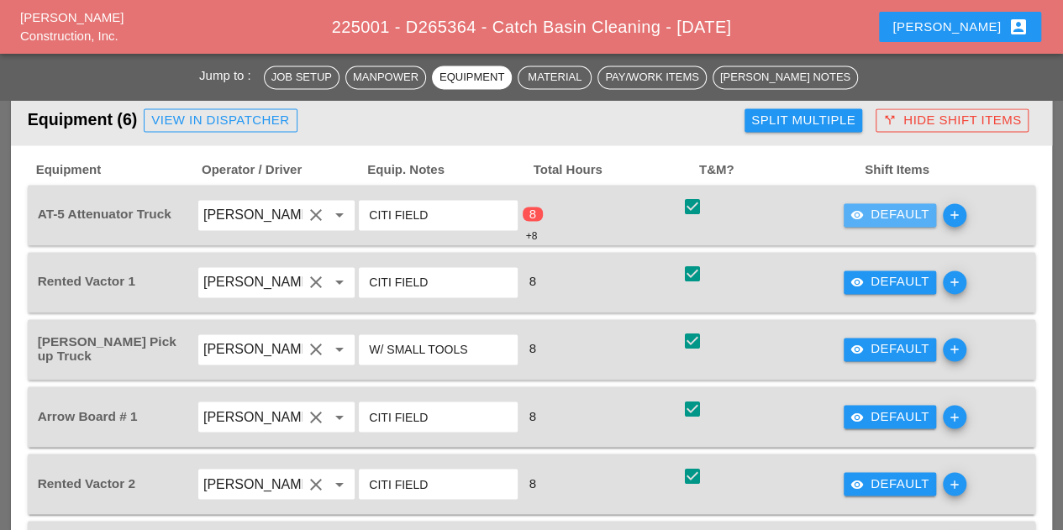
click at [903, 219] on div "visibility Default" at bounding box center [889, 214] width 79 height 19
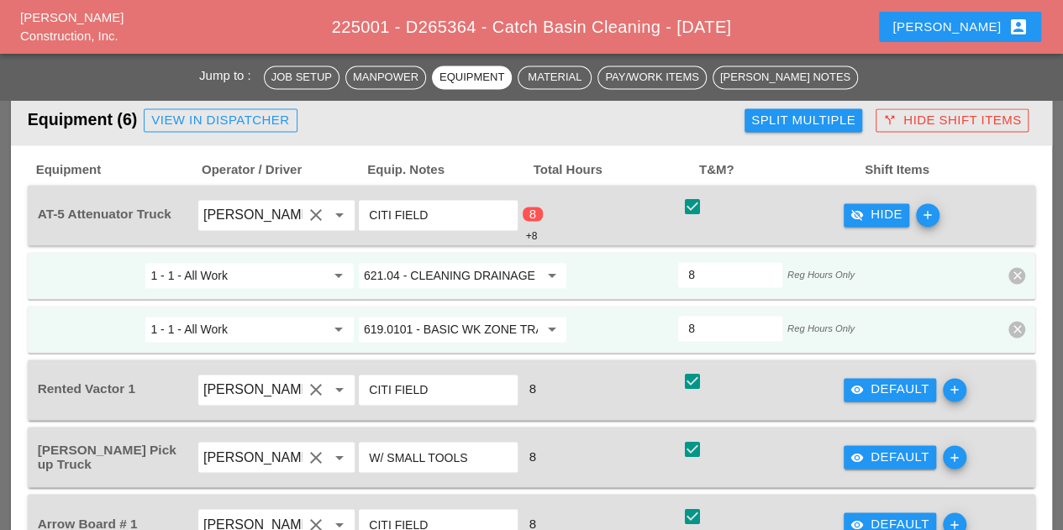
click at [1019, 327] on icon "clear" at bounding box center [1016, 329] width 17 height 17
click at [965, 283] on div "Confirm delete" at bounding box center [992, 291] width 82 height 19
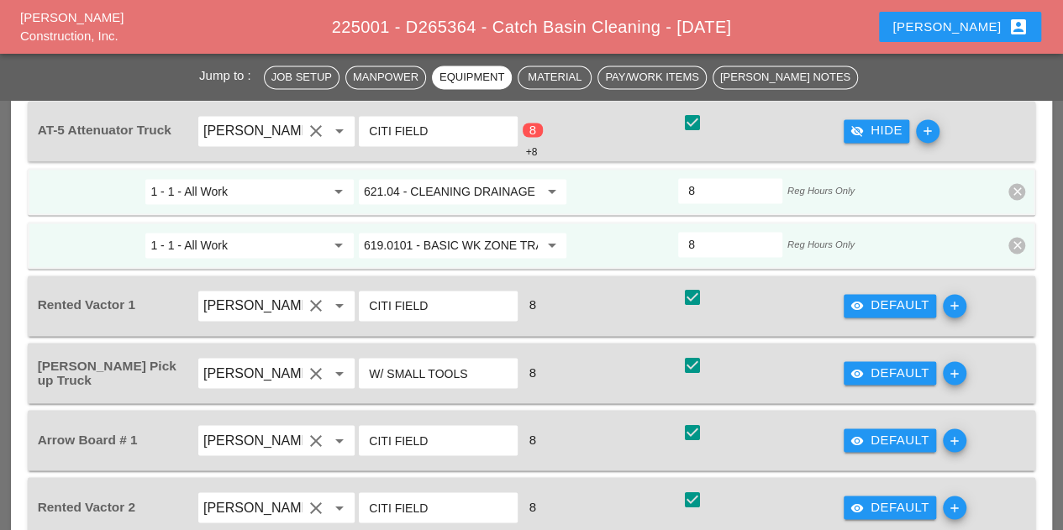
scroll to position [1008, 0]
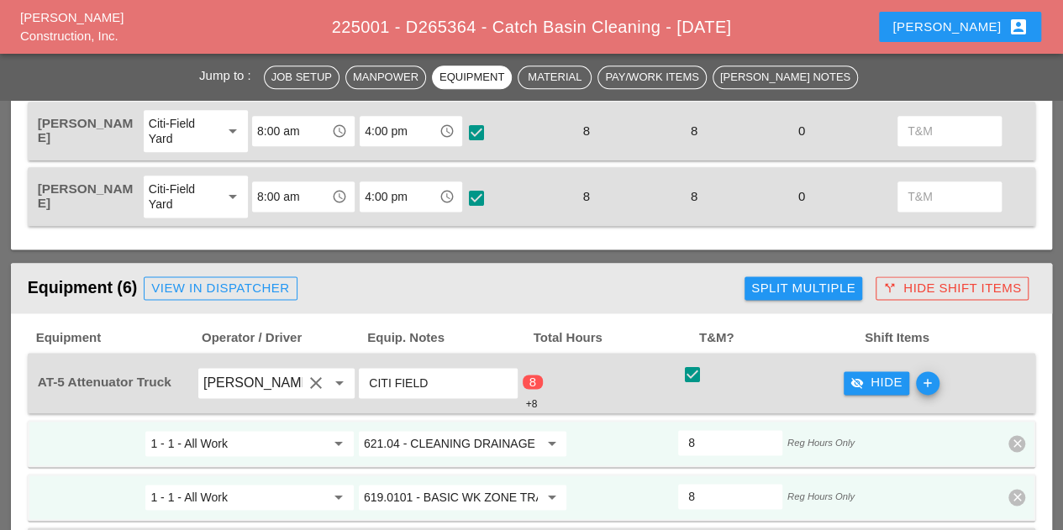
click at [917, 281] on div "call_split Hide Shift Items" at bounding box center [952, 288] width 138 height 19
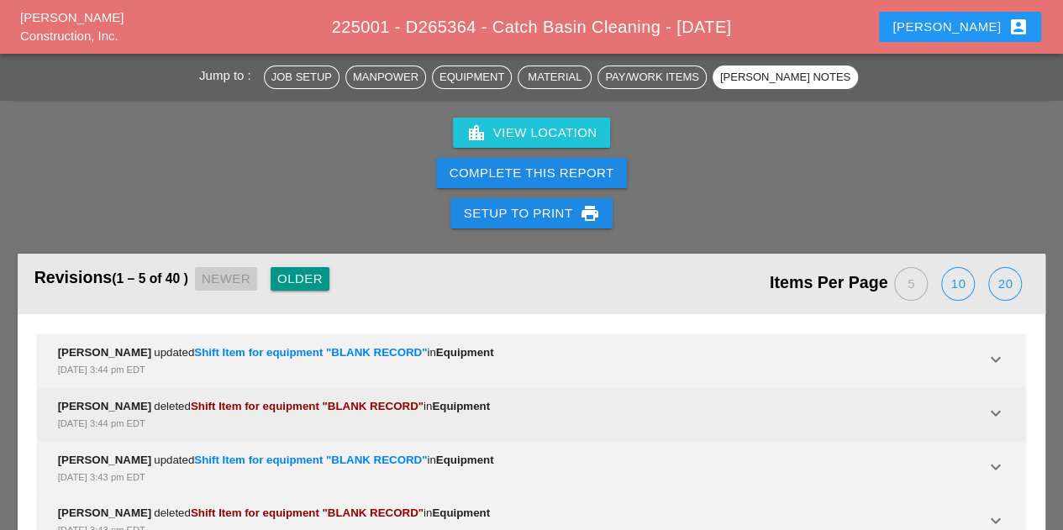
scroll to position [3075, 0]
